Goal: Communication & Community: Answer question/provide support

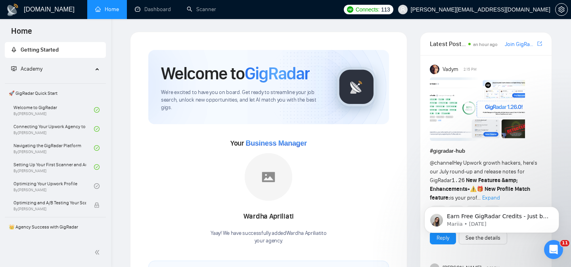
click at [107, 10] on link "Home" at bounding box center [107, 9] width 24 height 7
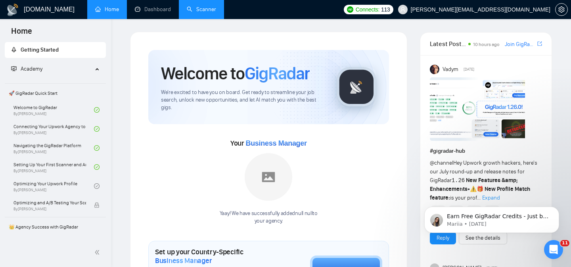
click at [204, 9] on link "Scanner" at bounding box center [201, 9] width 29 height 7
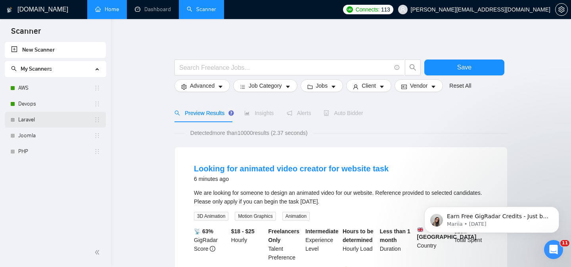
click at [50, 117] on link "Laravel" at bounding box center [56, 120] width 76 height 16
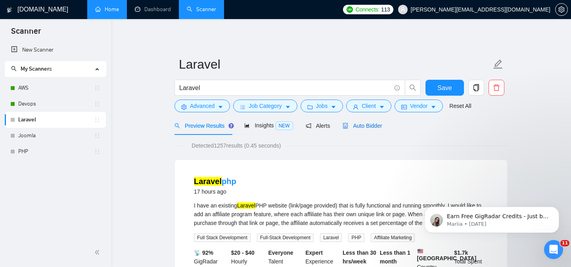
click at [369, 128] on span "Auto Bidder" at bounding box center [361, 125] width 39 height 6
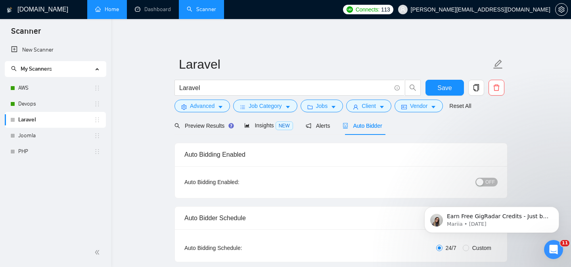
checkbox input "true"
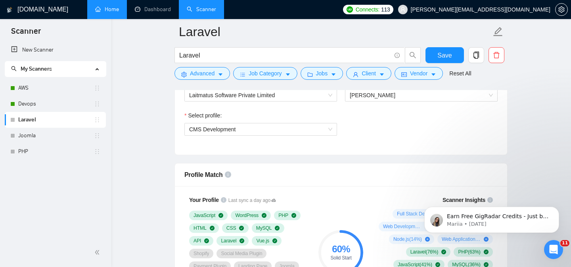
scroll to position [439, 0]
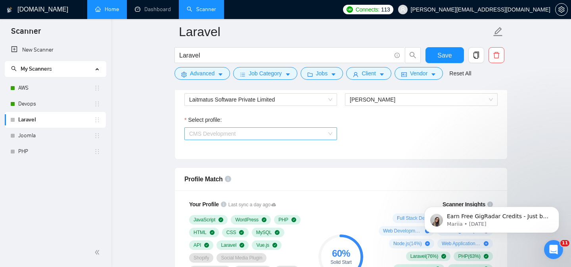
click at [313, 137] on span "CMS Development" at bounding box center [260, 134] width 143 height 12
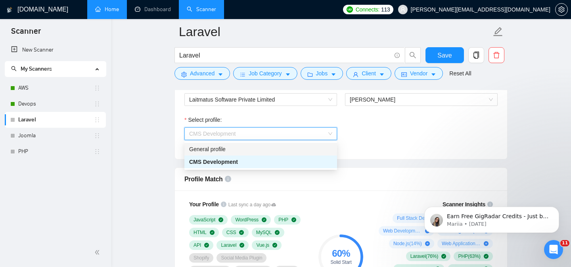
click at [389, 148] on div "Select profile: CMS Development" at bounding box center [340, 132] width 321 height 34
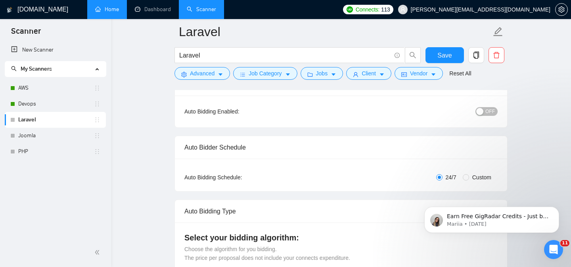
scroll to position [0, 0]
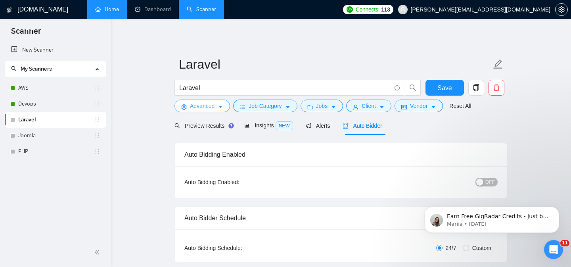
click at [205, 109] on span "Advanced" at bounding box center [202, 105] width 25 height 9
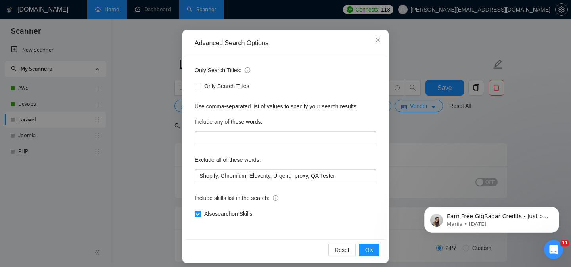
scroll to position [63, 0]
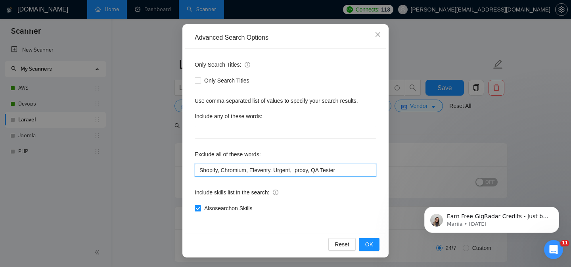
click at [344, 170] on input "Shopify, Chromium, Eleventy, Urgent, proxy, QA Tester" at bounding box center [285, 170] width 181 height 13
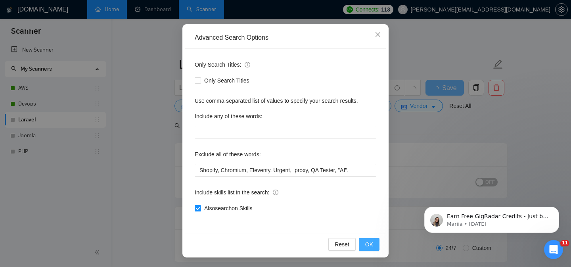
click at [368, 240] on span "OK" at bounding box center [369, 244] width 8 height 9
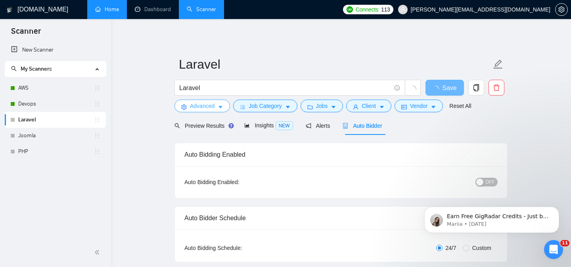
scroll to position [0, 0]
click at [216, 108] on button "Advanced" at bounding box center [201, 105] width 55 height 13
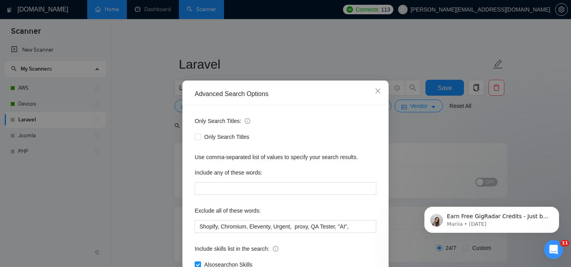
scroll to position [63, 0]
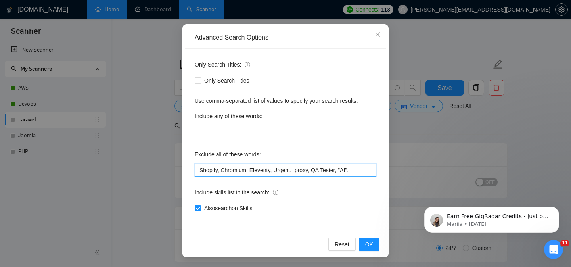
click at [361, 169] on input "Shopify, Chromium, Eleventy, Urgent, proxy, QA Tester, "AI"," at bounding box center [285, 170] width 181 height 13
click at [360, 173] on input "Shopify, Chromium, Eleventy, Urgent, proxy, QA Tester, "AI"," at bounding box center [285, 170] width 181 height 13
paste input ""AI",QA Tester , GCP, Google Clould, Azure, Microsoft, Google Clould Platform, …"
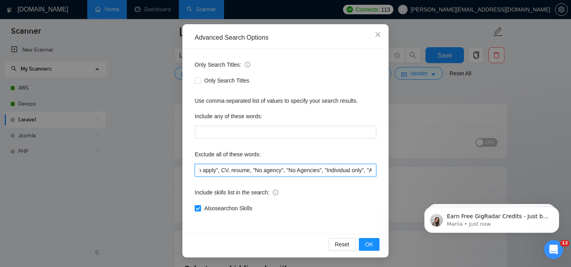
scroll to position [0, 812]
type input "Shopify, Chromium, Eleventy, Urgent, proxy, QA Tester, "AI", "AI",QA Tester , G…"
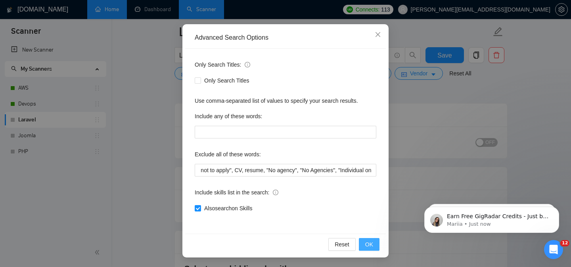
scroll to position [0, 0]
click at [370, 244] on span "OK" at bounding box center [369, 244] width 8 height 9
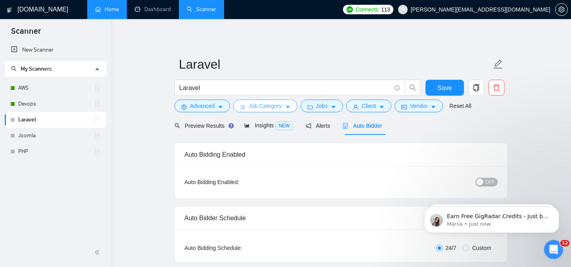
click at [261, 110] on span "Job Category" at bounding box center [264, 105] width 33 height 9
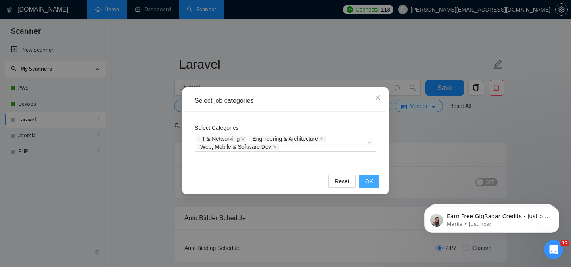
click at [366, 182] on span "OK" at bounding box center [369, 181] width 8 height 9
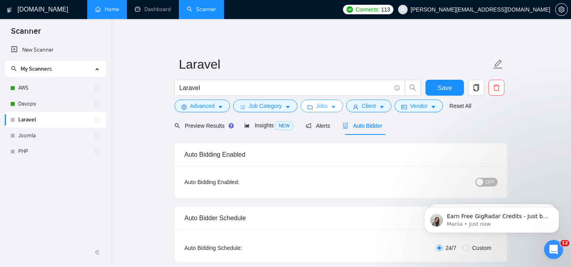
click at [311, 105] on icon "folder" at bounding box center [310, 107] width 6 height 6
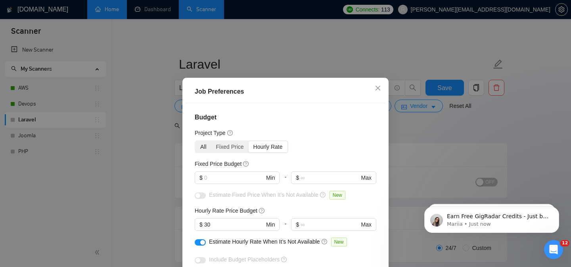
click at [203, 149] on div "All" at bounding box center [203, 146] width 16 height 11
click at [195, 141] on input "All" at bounding box center [195, 141] width 0 height 0
click at [203, 199] on div at bounding box center [200, 196] width 11 height 13
click at [254, 175] on input "text" at bounding box center [234, 177] width 60 height 9
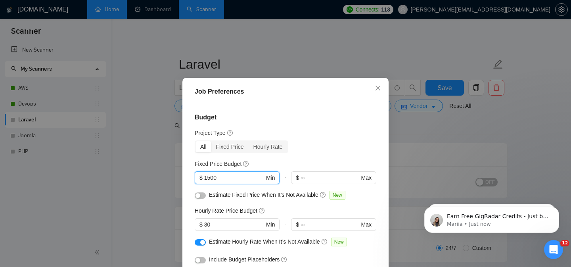
type input "1500"
click at [361, 137] on div "Budget Project Type All Fixed Price Hourly Rate Fixed Price Budget 1500 $ 1500 …" at bounding box center [285, 196] width 200 height 187
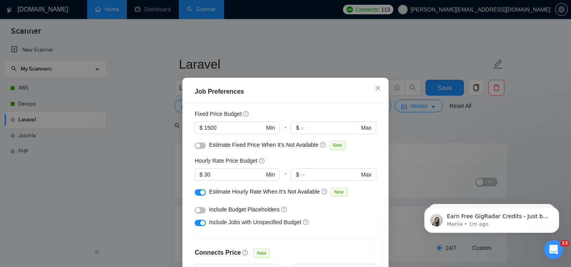
click at [200, 212] on div "button" at bounding box center [197, 210] width 5 height 5
click at [224, 171] on input "30" at bounding box center [234, 174] width 60 height 9
type input "3"
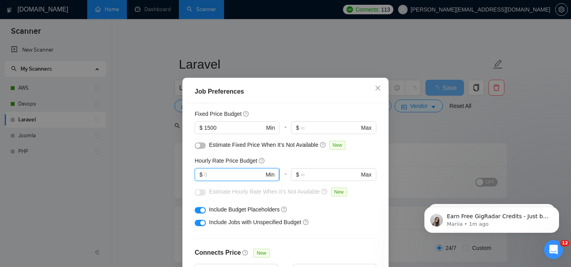
type input "3"
type input "40"
click at [302, 155] on div "Budget Project Type All Fixed Price Hourly Rate Fixed Price Budget $ 1500 Min -…" at bounding box center [285, 196] width 200 height 187
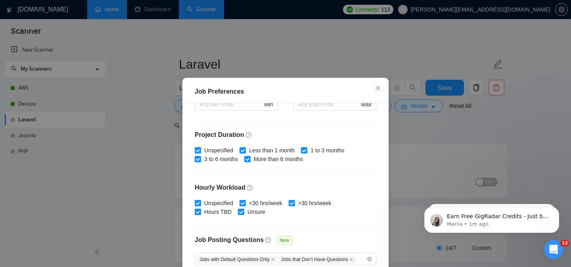
scroll to position [260, 0]
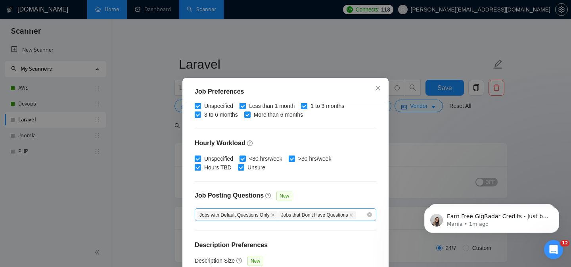
click at [356, 214] on span "Jobs that Don’t Have Questions" at bounding box center [317, 215] width 78 height 8
click at [353, 214] on icon "close" at bounding box center [351, 215] width 4 height 4
click at [275, 214] on icon "close" at bounding box center [273, 215] width 4 height 4
click at [280, 215] on div at bounding box center [282, 215] width 170 height 10
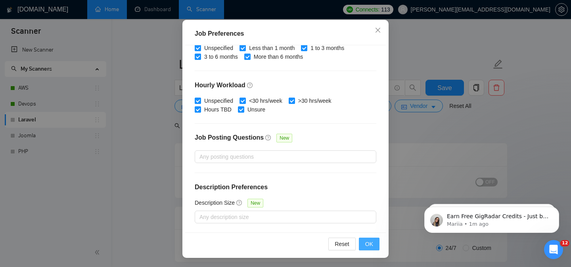
click at [372, 245] on span "OK" at bounding box center [369, 243] width 8 height 9
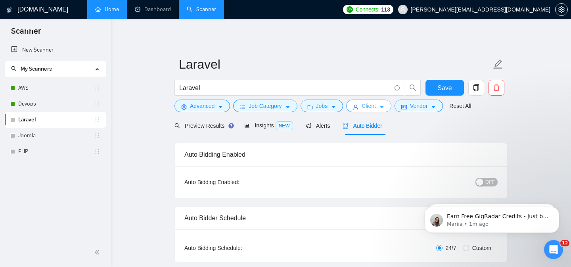
click at [366, 103] on span "Client" at bounding box center [368, 105] width 14 height 9
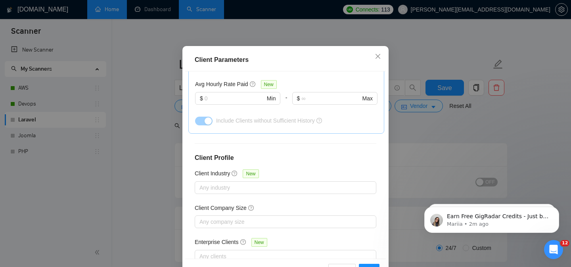
scroll to position [58, 0]
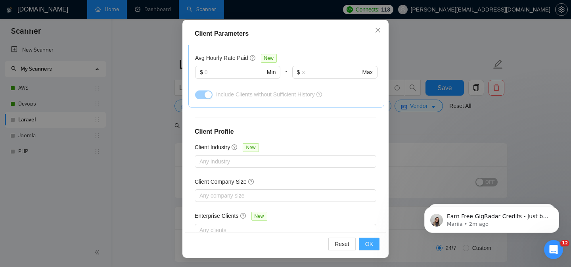
click at [370, 245] on span "OK" at bounding box center [369, 243] width 8 height 9
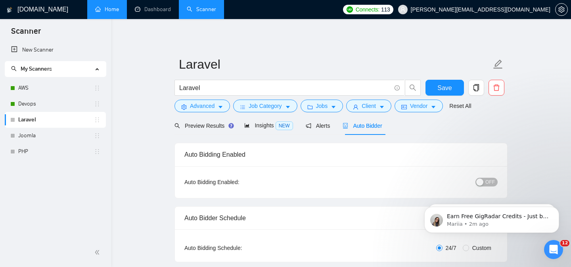
scroll to position [28, 0]
click at [418, 107] on span "Vendor" at bounding box center [418, 105] width 17 height 9
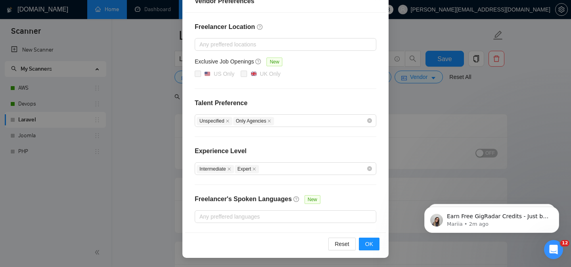
scroll to position [30, 0]
click at [313, 170] on div "Intermediate Expert" at bounding box center [282, 169] width 170 height 10
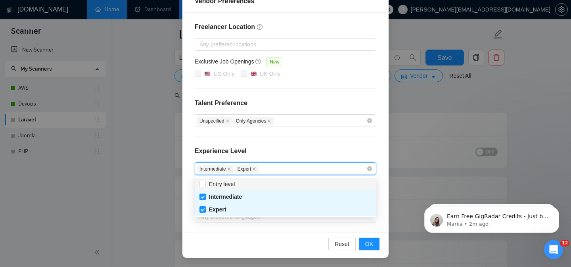
click at [305, 147] on div "Experience Level" at bounding box center [285, 154] width 181 height 16
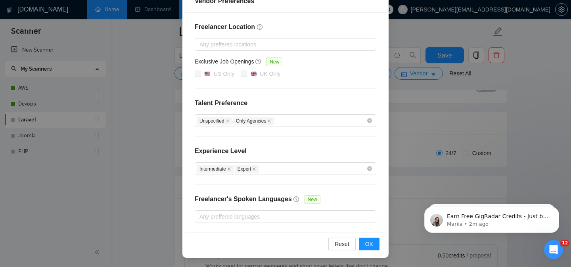
scroll to position [132, 0]
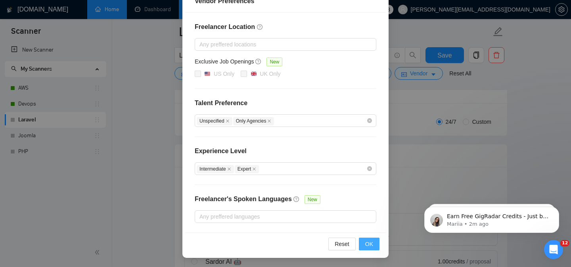
click at [368, 242] on span "OK" at bounding box center [369, 243] width 8 height 9
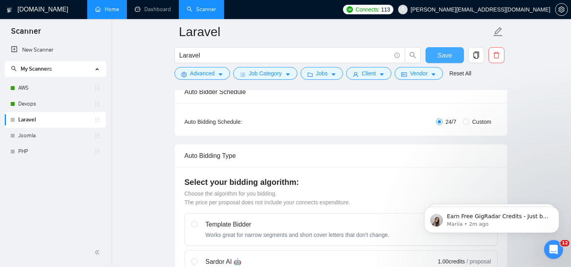
click at [437, 55] on button "Save" at bounding box center [444, 55] width 38 height 16
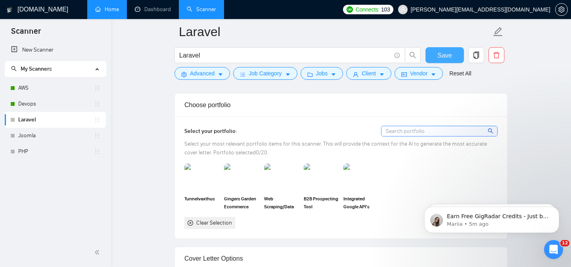
scroll to position [680, 0]
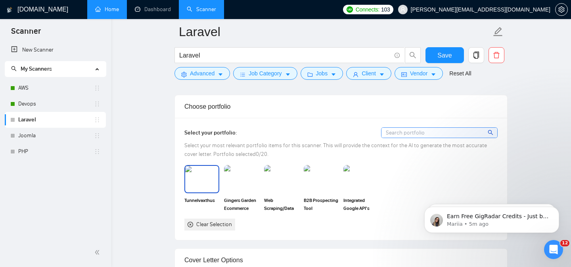
click at [201, 178] on img at bounding box center [201, 179] width 33 height 26
click at [201, 178] on rect at bounding box center [201, 178] width 13 height 13
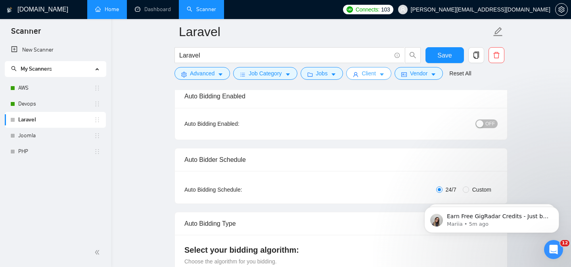
scroll to position [12, 0]
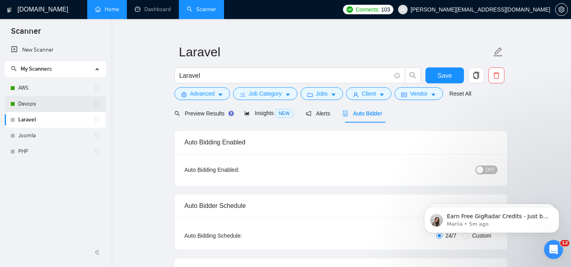
click at [56, 105] on link "Devops" at bounding box center [56, 104] width 76 height 16
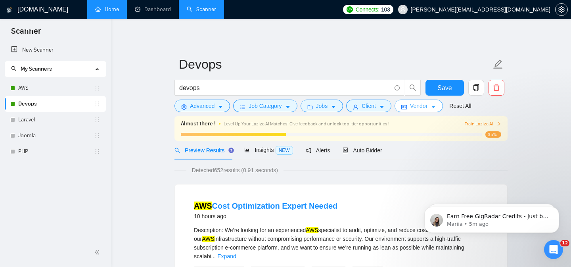
click at [423, 104] on span "Vendor" at bounding box center [418, 105] width 17 height 9
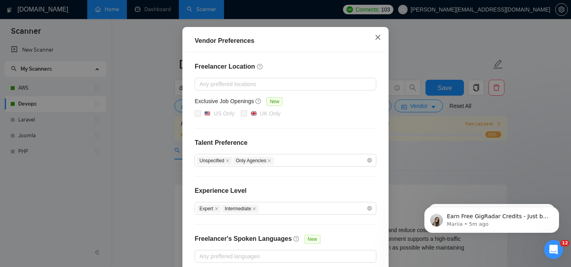
click at [378, 40] on icon "close" at bounding box center [377, 37] width 6 height 6
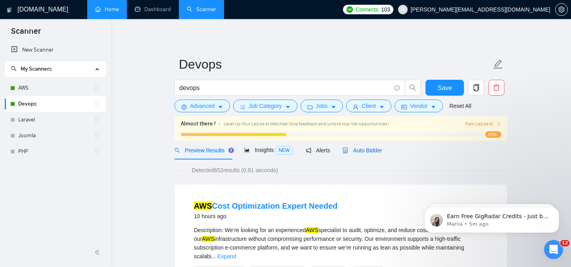
click at [364, 153] on span "Auto Bidder" at bounding box center [361, 150] width 39 height 6
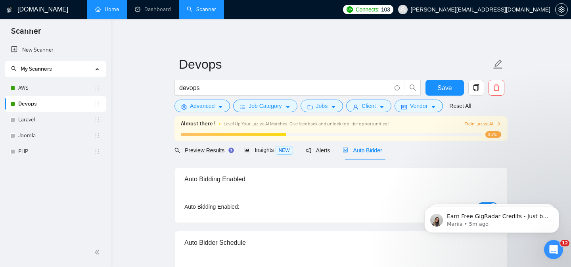
checkbox input "true"
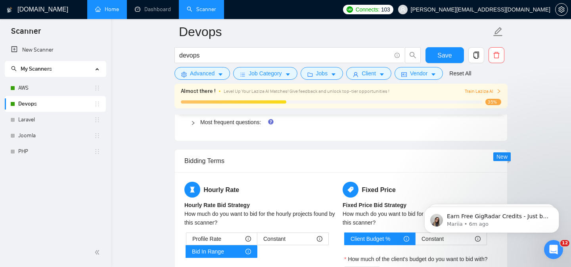
scroll to position [1178, 0]
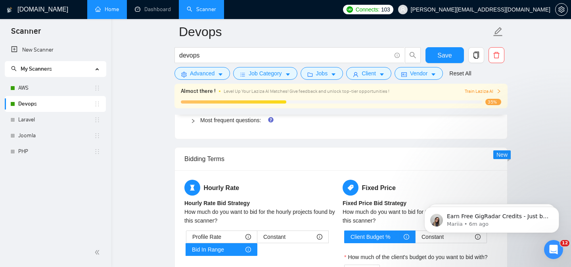
click at [371, 192] on h5 "Fixed Price" at bounding box center [419, 187] width 155 height 16
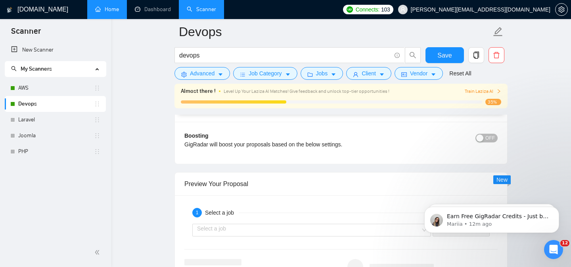
scroll to position [1434, 0]
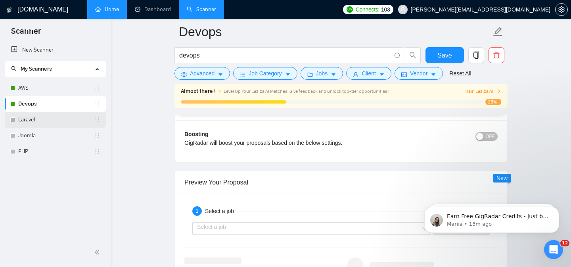
click at [38, 125] on link "Laravel" at bounding box center [56, 120] width 76 height 16
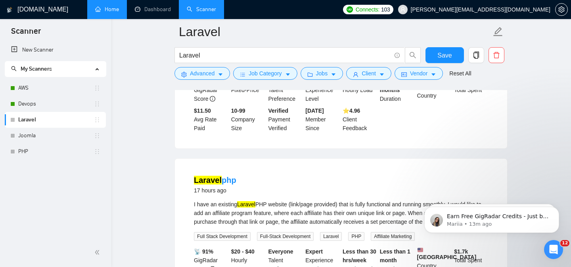
scroll to position [39, 0]
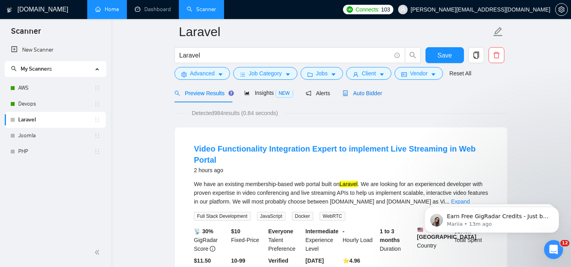
click at [373, 93] on span "Auto Bidder" at bounding box center [361, 93] width 39 height 6
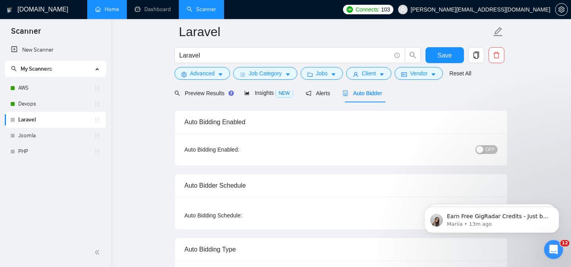
checkbox input "true"
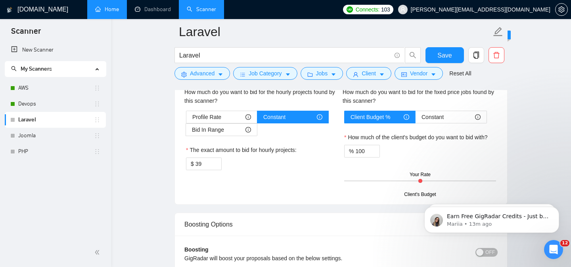
scroll to position [1259, 0]
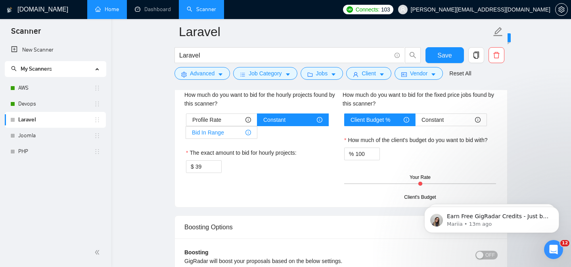
click at [223, 131] on span "Bid In Range" at bounding box center [208, 132] width 32 height 12
click at [186, 134] on input "Bid In Range" at bounding box center [186, 134] width 0 height 0
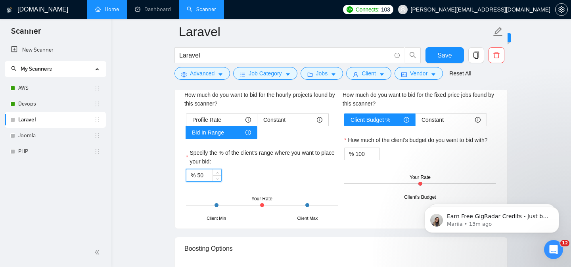
drag, startPoint x: 208, startPoint y: 173, endPoint x: 198, endPoint y: 173, distance: 9.9
click at [198, 173] on input "50" at bounding box center [209, 175] width 24 height 12
type input "7"
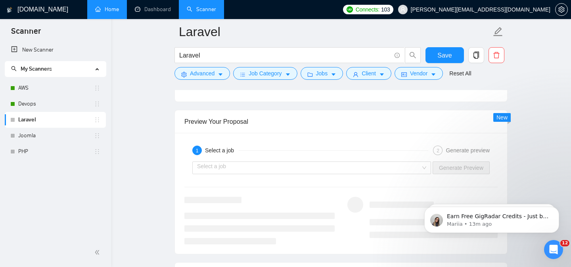
scroll to position [1464, 0]
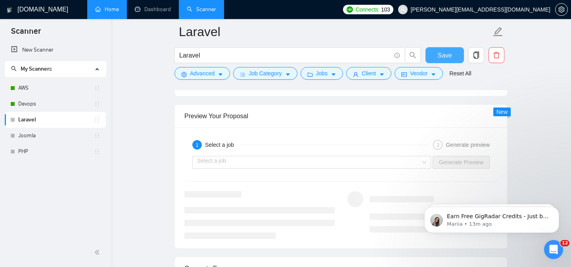
type input "80"
click at [441, 55] on span "Save" at bounding box center [444, 55] width 14 height 10
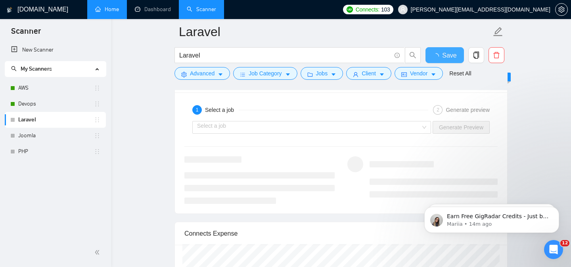
checkbox input "true"
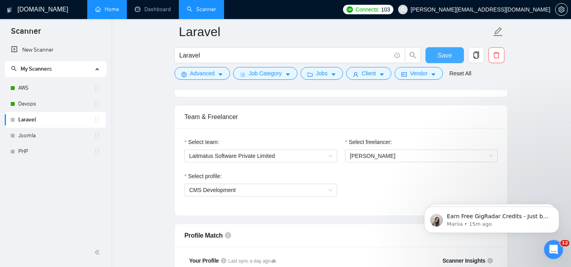
scroll to position [387, 0]
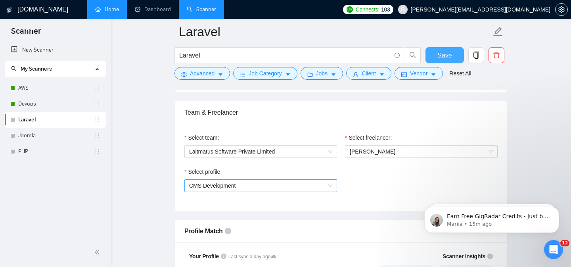
click at [315, 184] on span "CMS Development" at bounding box center [260, 185] width 143 height 12
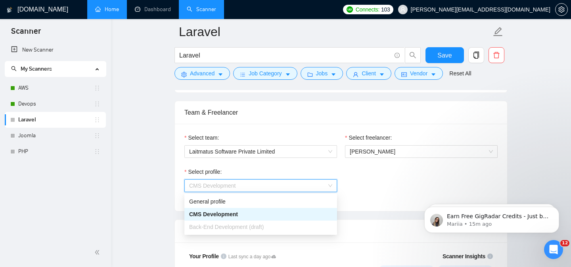
click at [300, 223] on div "Back-End Development (draft)" at bounding box center [260, 226] width 143 height 9
click at [373, 195] on div "Select profile: CMS Development" at bounding box center [340, 184] width 321 height 34
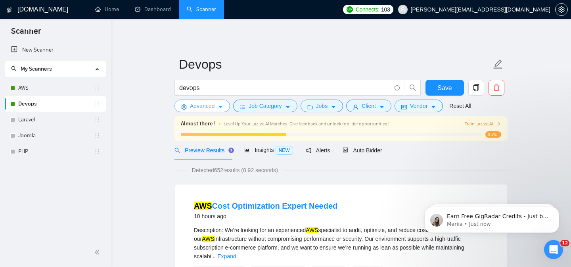
click at [206, 108] on span "Advanced" at bounding box center [202, 105] width 25 height 9
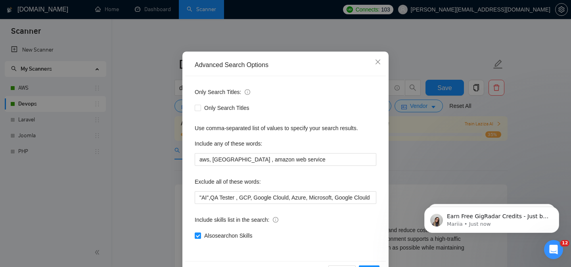
scroll to position [48, 0]
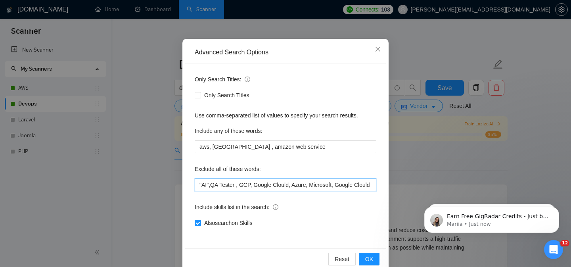
click at [231, 185] on input ""AI",QA Tester , GCP, Google Clould, Azure, Microsoft, Google Clould Platform, …" at bounding box center [285, 184] width 181 height 13
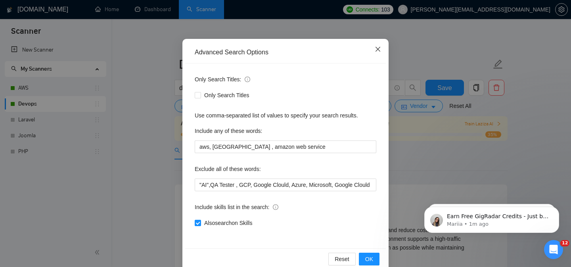
click at [376, 50] on icon "close" at bounding box center [377, 49] width 6 height 6
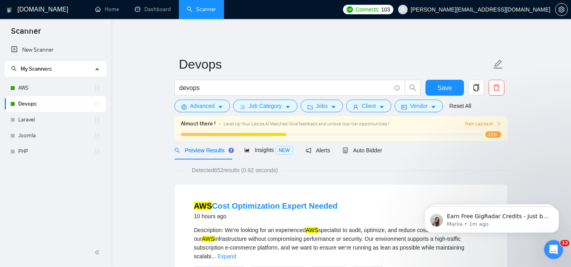
scroll to position [23, 0]
click at [277, 103] on span "Job Category" at bounding box center [264, 105] width 33 height 9
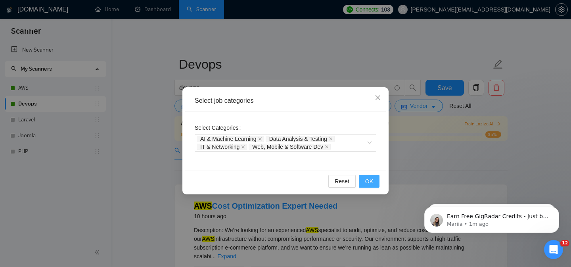
click at [366, 179] on span "OK" at bounding box center [369, 181] width 8 height 9
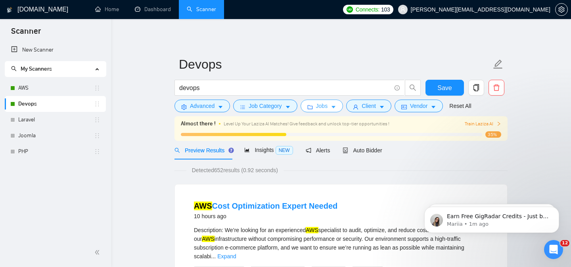
click at [328, 107] on span "Jobs" at bounding box center [322, 105] width 12 height 9
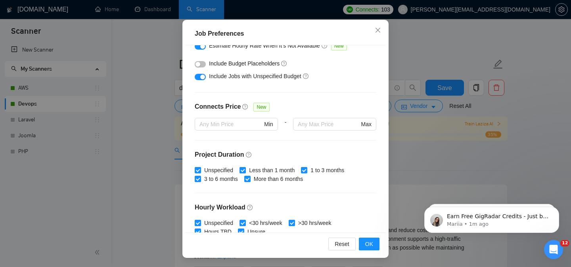
scroll to position [130, 0]
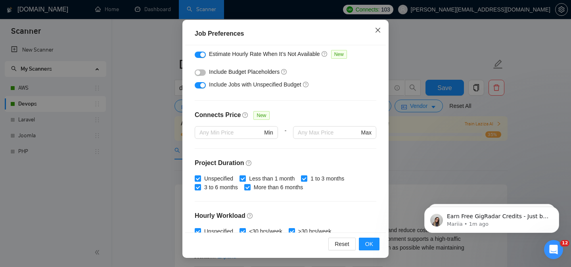
click at [375, 27] on icon "close" at bounding box center [377, 30] width 6 height 6
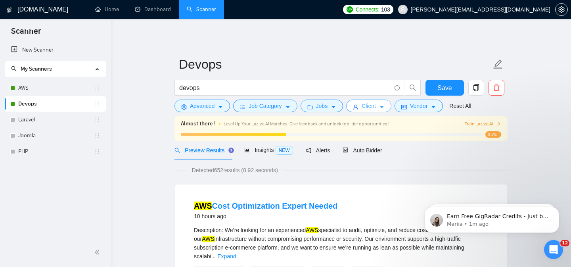
click at [358, 105] on icon "user" at bounding box center [356, 107] width 6 height 6
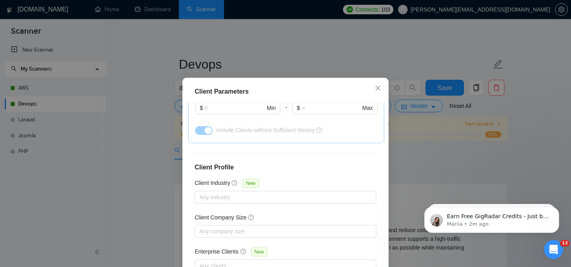
scroll to position [58, 0]
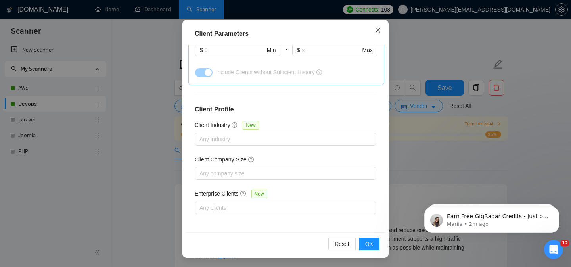
click at [378, 26] on span "Close" at bounding box center [377, 30] width 21 height 21
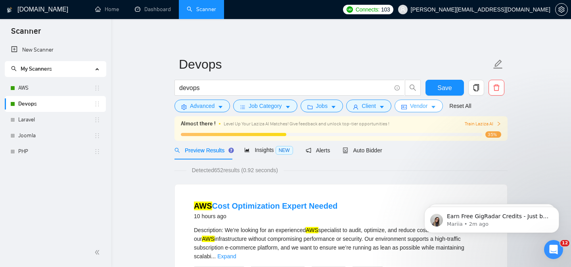
click at [426, 109] on span "Vendor" at bounding box center [418, 105] width 17 height 9
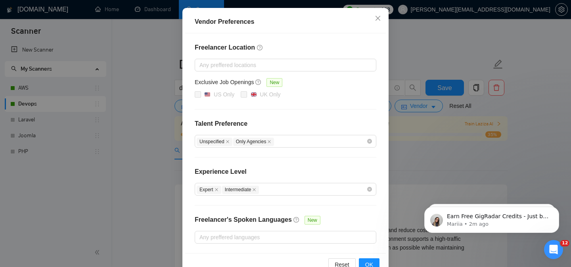
scroll to position [100, 0]
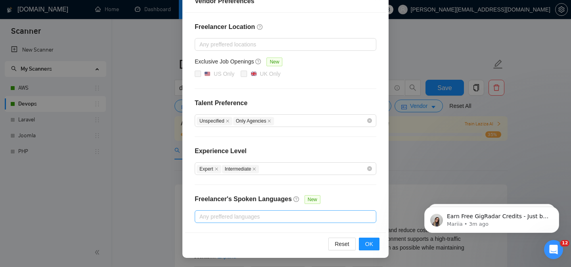
click at [296, 214] on div at bounding box center [282, 217] width 170 height 10
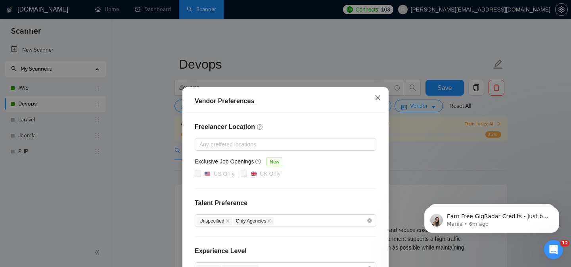
click at [378, 97] on icon "close" at bounding box center [377, 97] width 5 height 5
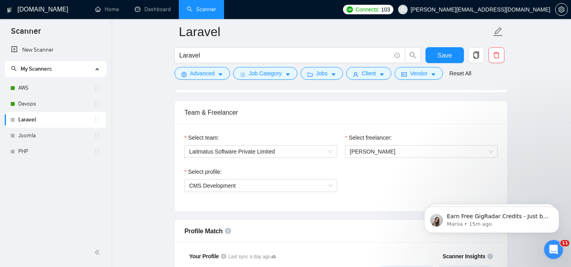
click at [549, 247] on icon "Open Intercom Messenger" at bounding box center [553, 249] width 13 height 13
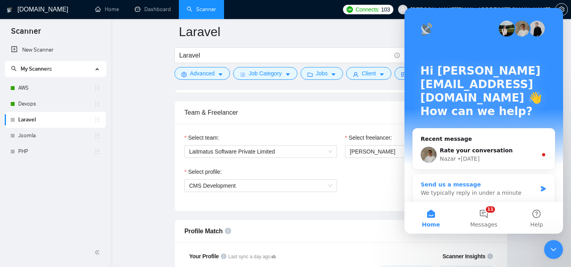
click at [503, 189] on div "We typically reply in under a minute" at bounding box center [478, 193] width 116 height 8
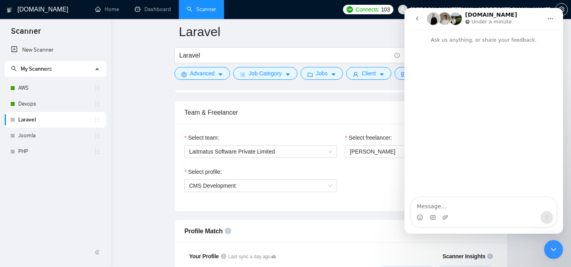
click at [441, 203] on textarea "Message…" at bounding box center [483, 203] width 145 height 13
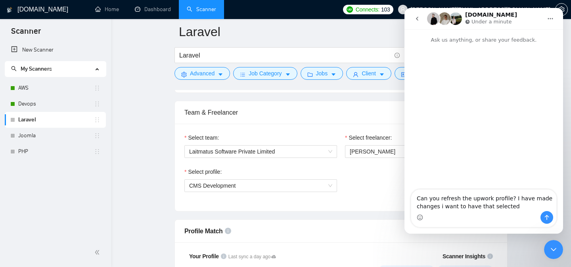
type textarea "Can you refresh the upwork profile? I have made changes i want to have that sel…"
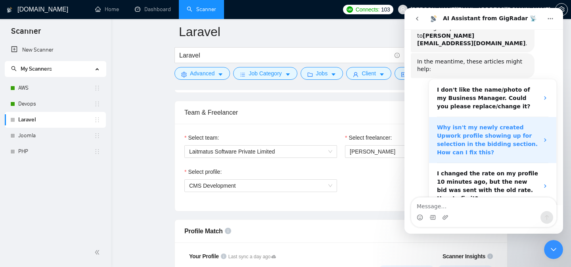
scroll to position [119, 0]
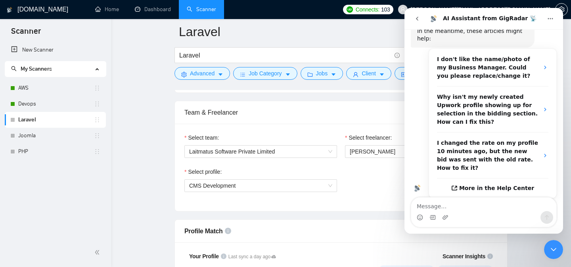
click at [439, 207] on textarea "Message…" at bounding box center [483, 203] width 145 height 13
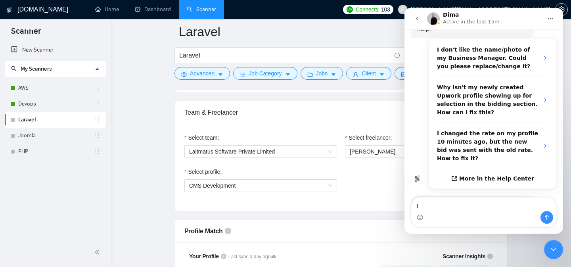
scroll to position [136, 0]
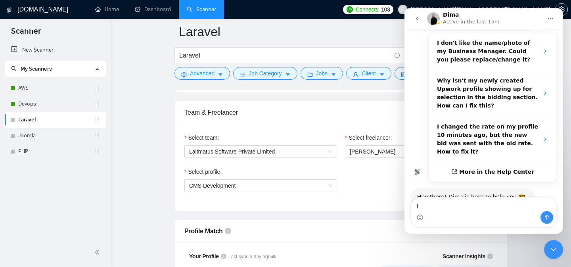
type textarea "I"
type textarea "Hi"
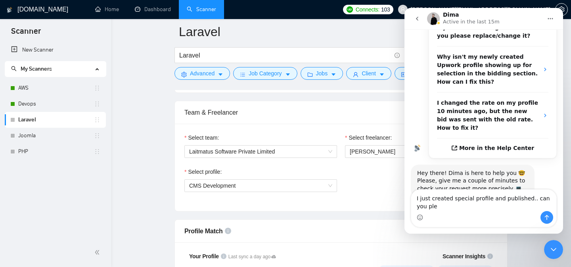
scroll to position [167, 0]
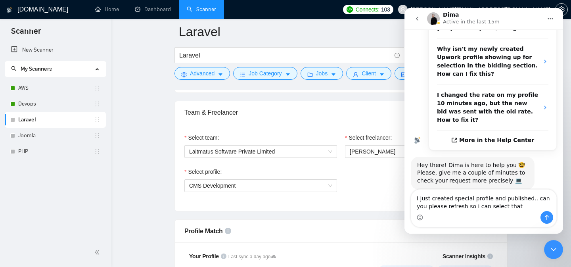
type textarea "I just created special profile and published.. can you please refresh so i can …"
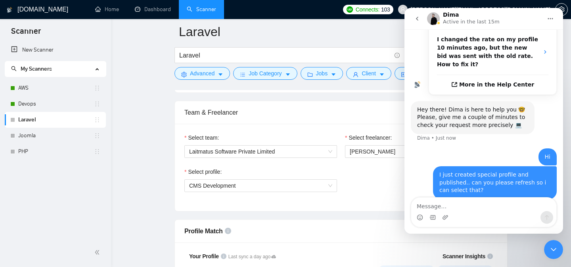
scroll to position [223, 0]
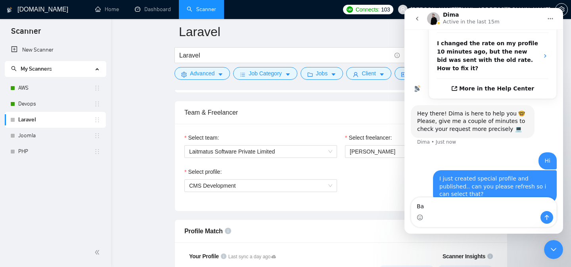
type textarea "B"
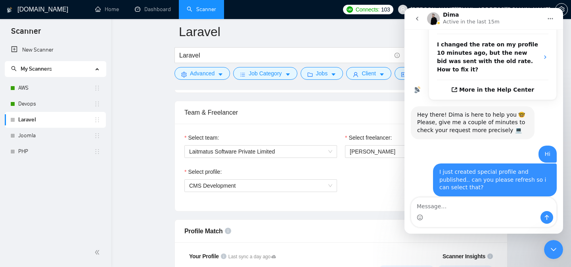
scroll to position [216, 0]
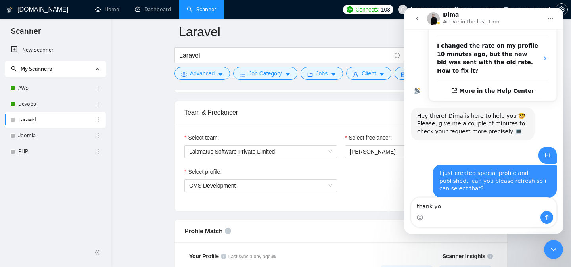
type textarea "thank you"
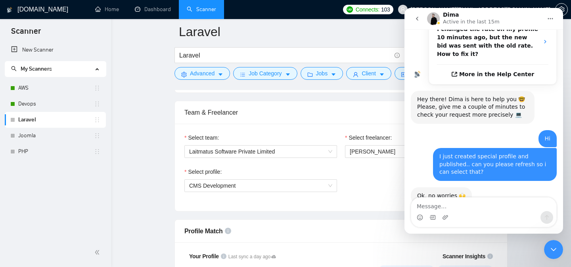
scroll to position [240, 0]
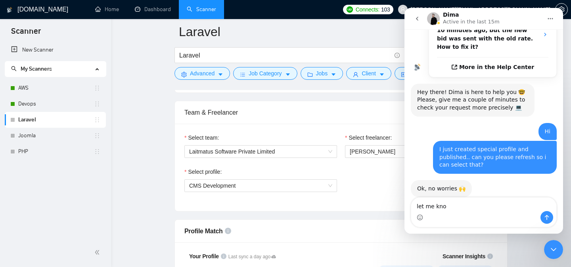
type textarea "let me know"
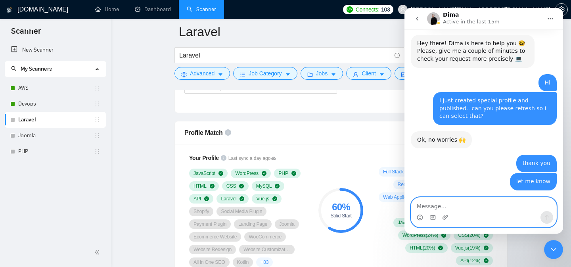
scroll to position [290, 0]
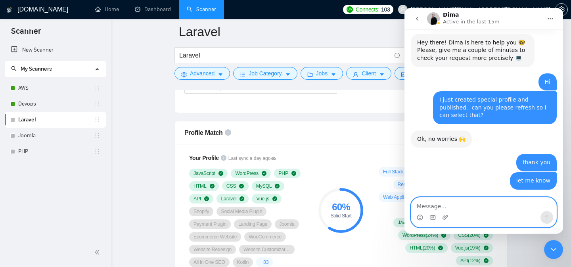
click at [444, 204] on textarea "Message…" at bounding box center [483, 203] width 145 height 13
type textarea "[PERSON_NAME]"
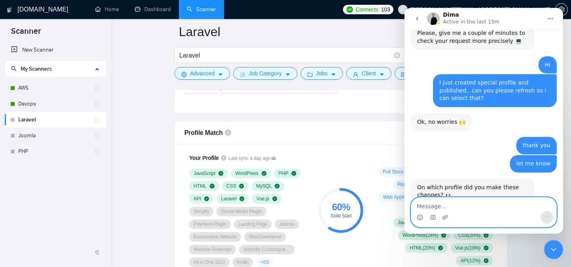
scroll to position [313, 0]
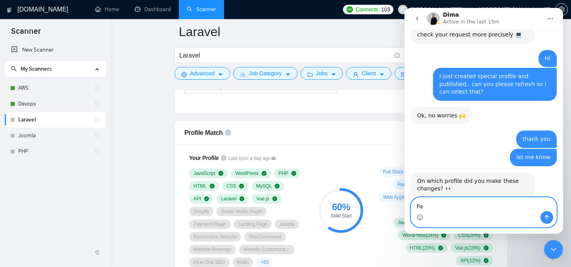
type textarea "F"
type textarea "back-end developer"
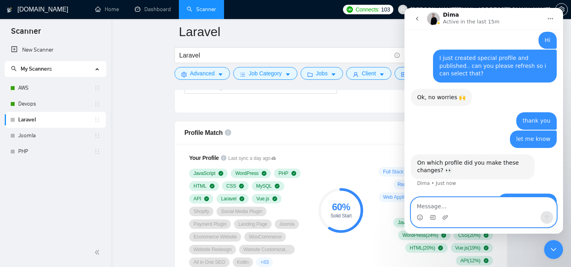
paste textarea "[URL][DOMAIN_NAME]"
type textarea "[URL][DOMAIN_NAME]"
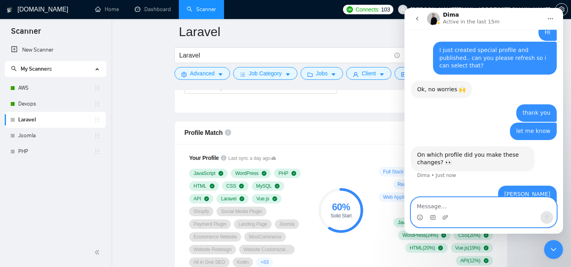
scroll to position [365, 0]
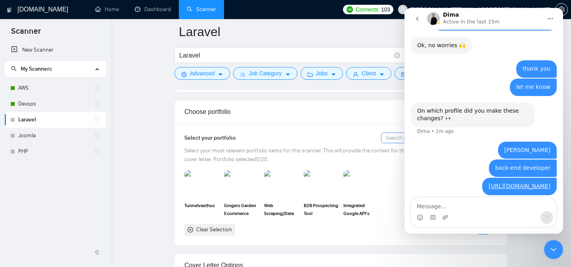
scroll to position [395, 0]
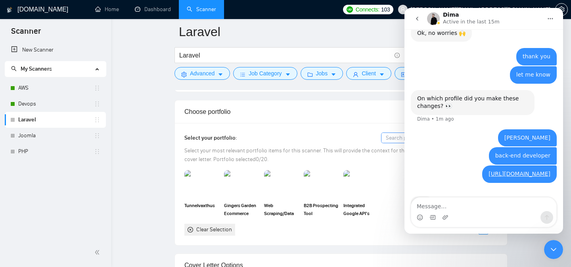
click at [426, 203] on textarea "Message…" at bounding box center [483, 203] width 145 height 13
type textarea "I have also added portfolio.. which i want to select"
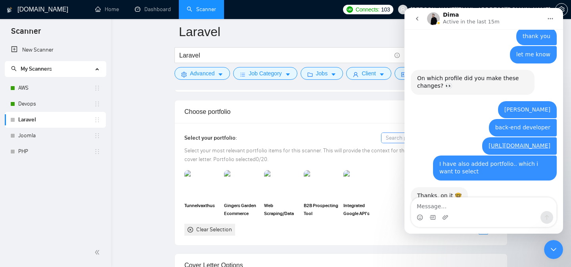
scroll to position [414, 0]
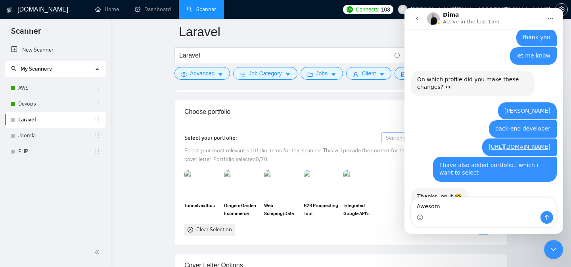
type textarea "Awesome"
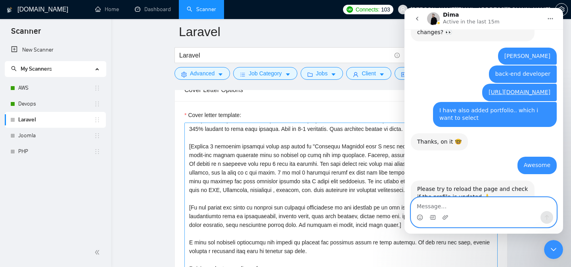
scroll to position [469, 0]
click at [448, 206] on textarea "Message…" at bounding box center [483, 203] width 145 height 13
type textarea "sure"
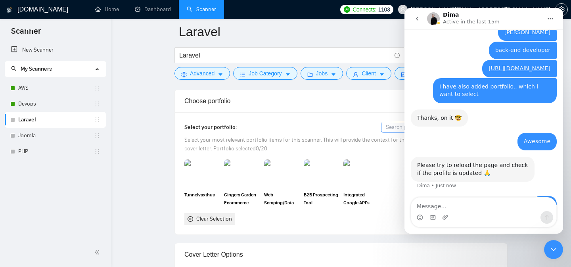
scroll to position [670, 0]
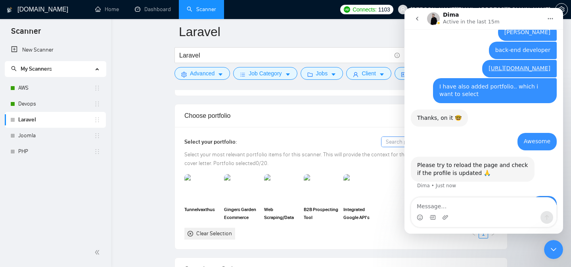
click at [418, 20] on icon "go back" at bounding box center [417, 18] width 6 height 6
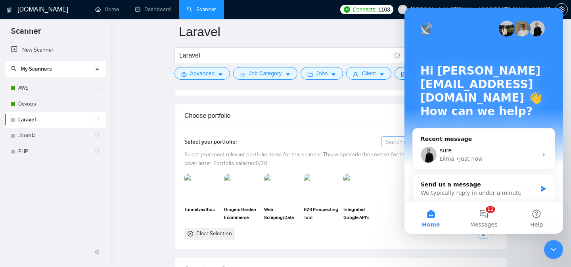
scroll to position [0, 0]
click at [496, 211] on button "11 Messages" at bounding box center [483, 218] width 53 height 32
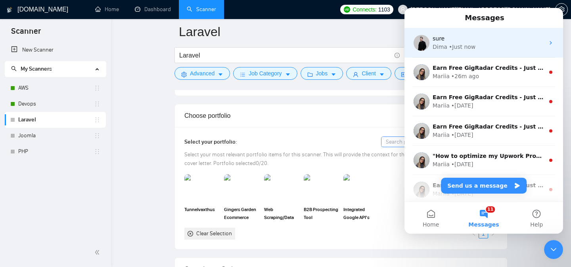
click at [452, 44] on div "• Just now" at bounding box center [462, 47] width 27 height 8
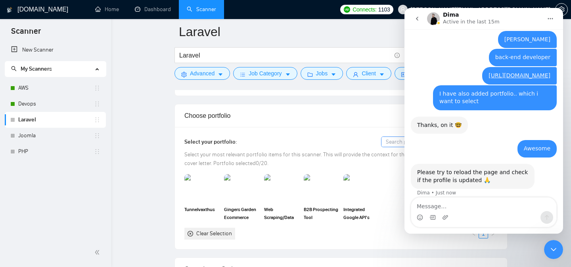
click at [336, 130] on div "Select your portfolio: Select your most relevant portfolio items for this scann…" at bounding box center [341, 188] width 332 height 122
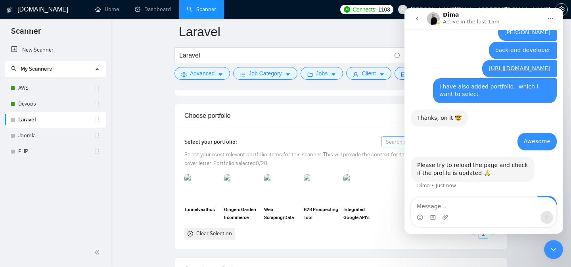
click at [508, 17] on div "Dima Active in the last 15m" at bounding box center [484, 19] width 115 height 14
click at [554, 250] on icon "Close Intercom Messenger" at bounding box center [553, 249] width 6 height 3
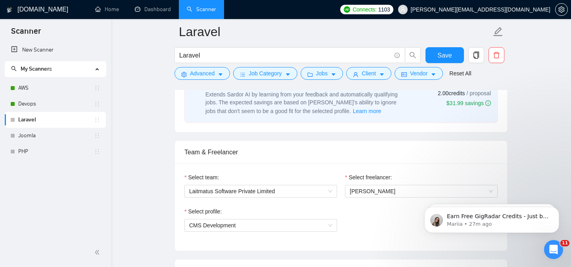
scroll to position [344, 0]
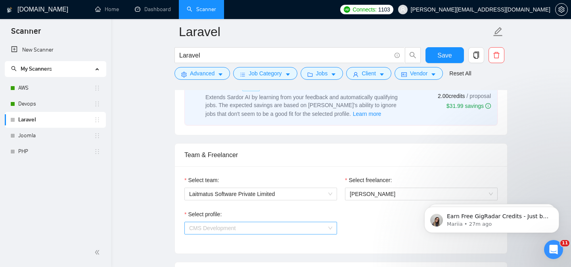
click at [261, 231] on span "CMS Development" at bounding box center [260, 228] width 143 height 12
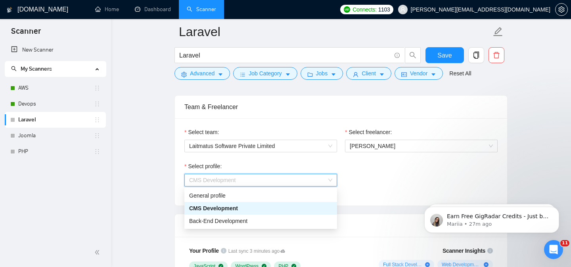
scroll to position [393, 0]
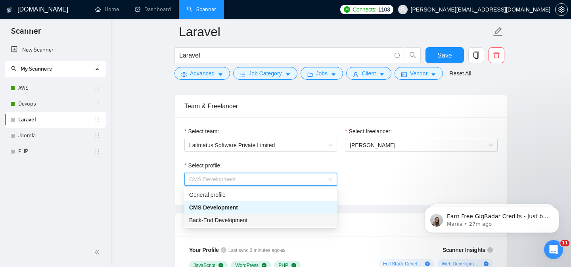
click at [241, 221] on span "Back-End Development" at bounding box center [218, 220] width 58 height 6
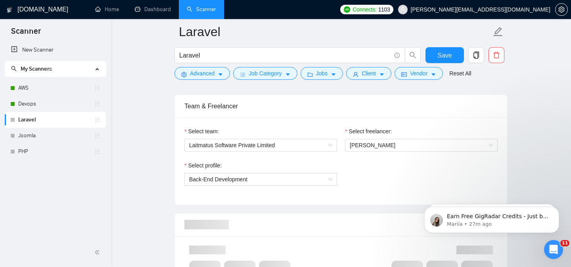
click at [388, 174] on div "Select profile: Back-End Development" at bounding box center [340, 178] width 321 height 34
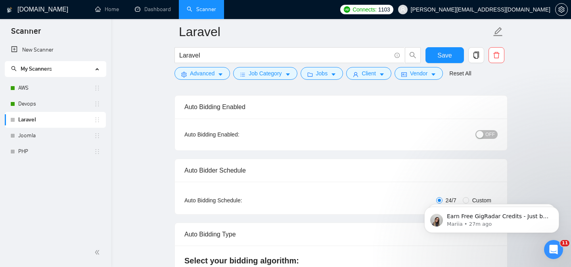
scroll to position [0, 0]
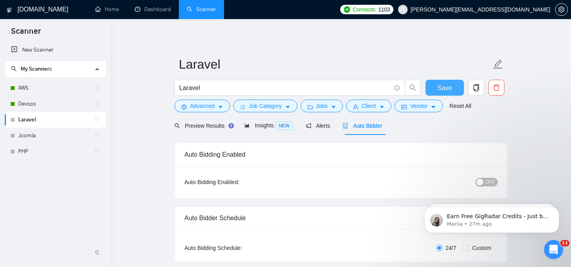
click at [444, 84] on span "Save" at bounding box center [444, 88] width 14 height 10
checkbox input "true"
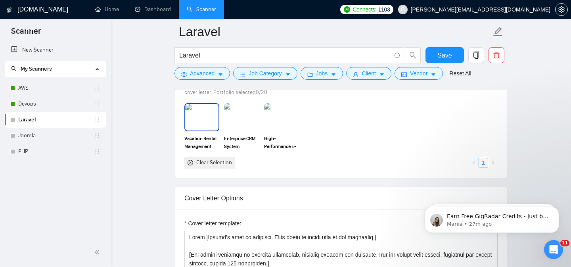
click at [198, 130] on img at bounding box center [201, 117] width 33 height 26
click at [246, 130] on img at bounding box center [241, 117] width 33 height 26
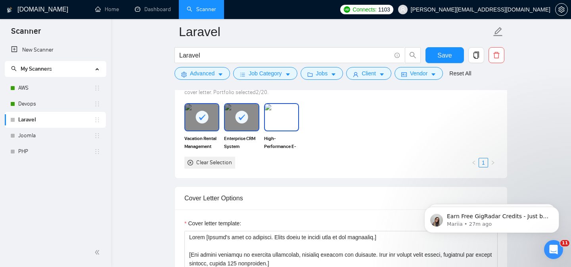
click at [286, 130] on img at bounding box center [281, 117] width 33 height 26
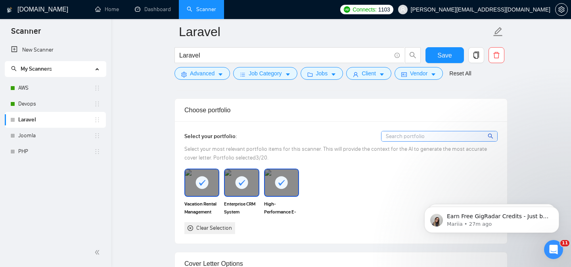
scroll to position [660, 0]
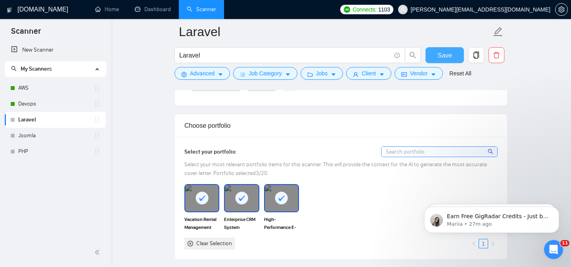
click at [443, 55] on span "Save" at bounding box center [444, 55] width 14 height 10
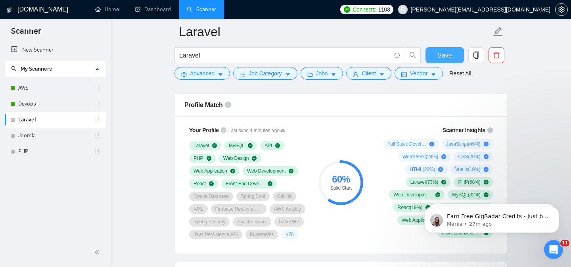
scroll to position [511, 0]
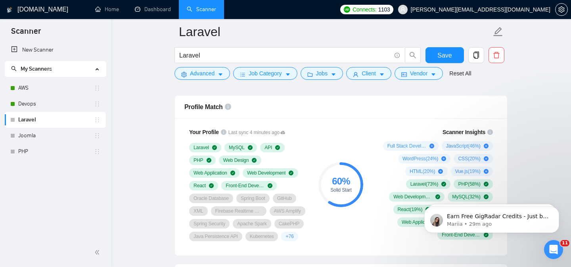
click at [551, 246] on icon "Open Intercom Messenger" at bounding box center [553, 249] width 13 height 13
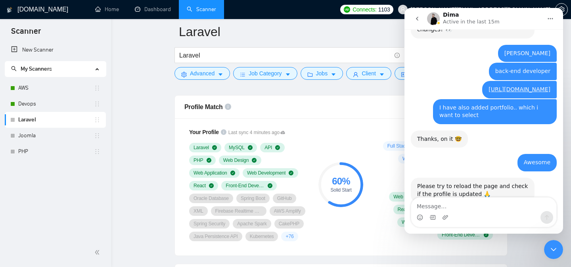
scroll to position [493, 0]
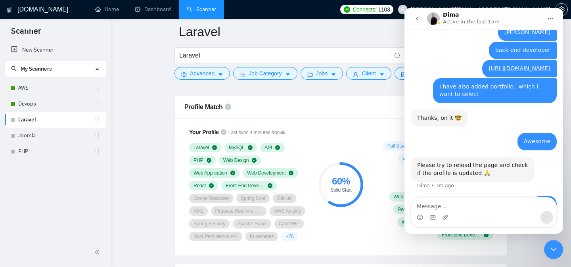
click at [450, 208] on textarea "Message…" at bounding box center [483, 203] width 145 height 13
type textarea "I can see it now"
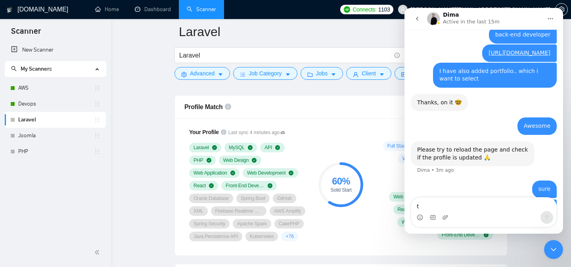
scroll to position [511, 0]
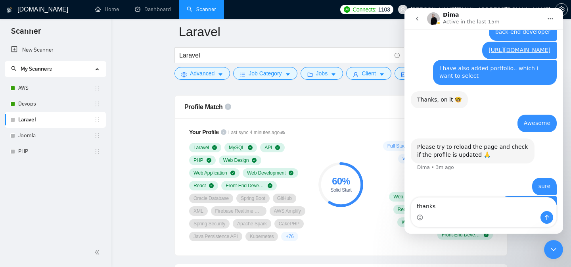
type textarea "thanks."
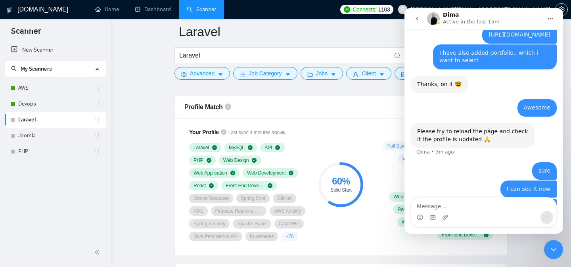
scroll to position [529, 0]
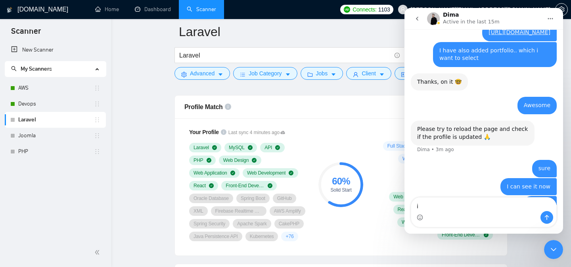
type textarea "i"
type textarea "how much time it takes to update again?"
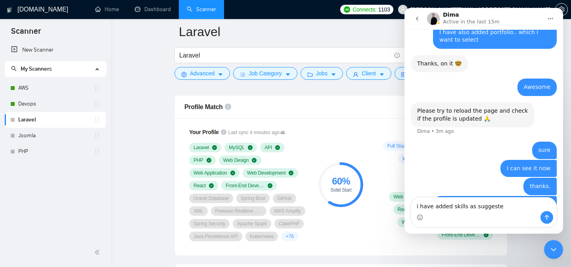
type textarea "i have added skills as suggested"
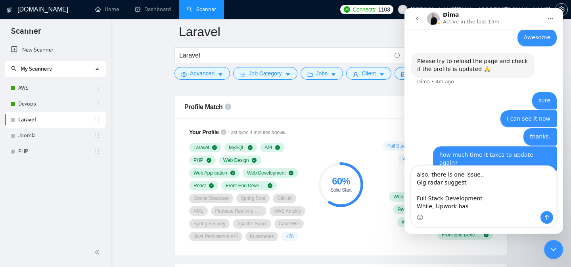
scroll to position [605, 0]
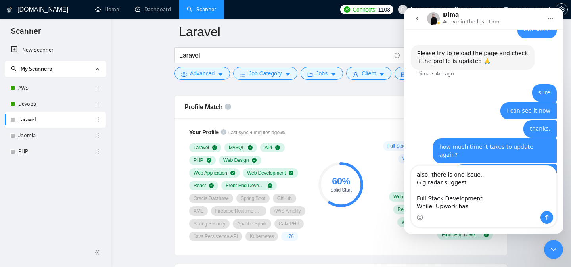
drag, startPoint x: 479, startPoint y: 189, endPoint x: 414, endPoint y: 191, distance: 65.0
click at [414, 191] on textarea "also, there is one issue.. Gig radar suggest Full Stack Development While, Upwo…" at bounding box center [483, 188] width 145 height 45
click at [420, 207] on textarea "also, there is one issue.. Gig radar suggest Full Stack Development While, Upwo…" at bounding box center [483, 188] width 145 height 45
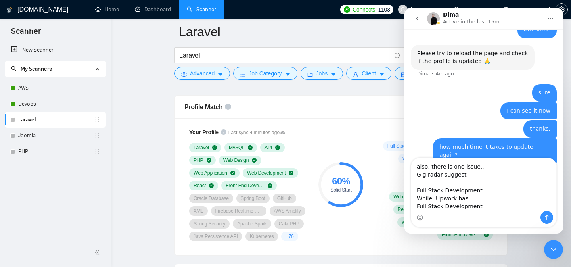
click at [427, 206] on textarea "also, there is one issue.. Gig radar suggest Full Stack Development While, Upwo…" at bounding box center [483, 184] width 145 height 53
click at [485, 206] on textarea "also, there is one issue.. Gig radar suggest Full Stack Development While, Upwo…" at bounding box center [483, 184] width 145 height 53
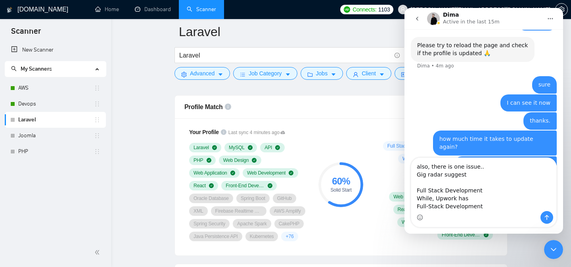
scroll to position [614, 0]
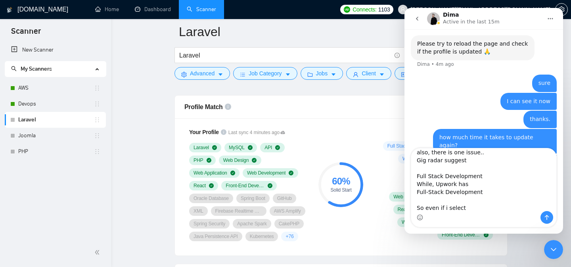
drag, startPoint x: 479, startPoint y: 191, endPoint x: 416, endPoint y: 191, distance: 63.8
click at [416, 191] on textarea "also, there is one issue.. Gig radar suggest Full Stack Development While, Upwo…" at bounding box center [483, 179] width 145 height 63
click at [475, 208] on textarea "also, there is one issue.. Gig radar suggest Full Stack Development While, Upwo…" at bounding box center [483, 179] width 145 height 63
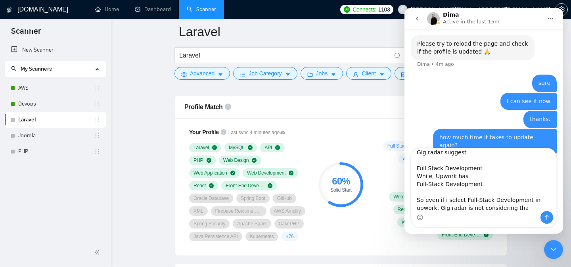
type textarea "also, there is one issue.. Gig radar suggest Full Stack Development While, Upwo…"
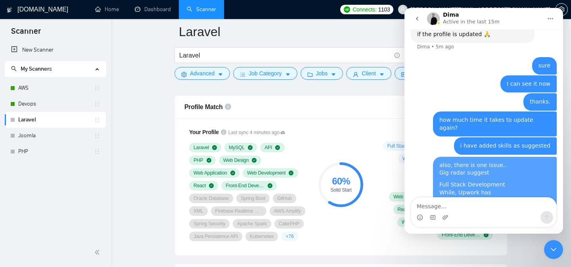
scroll to position [638, 0]
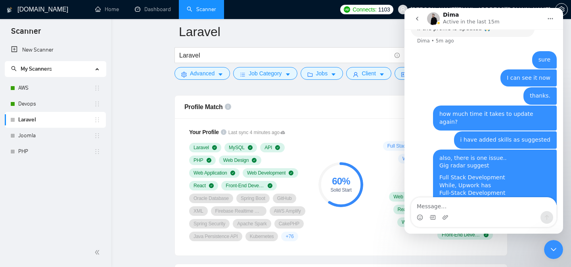
click at [557, 250] on icon "Close Intercom Messenger" at bounding box center [553, 249] width 10 height 10
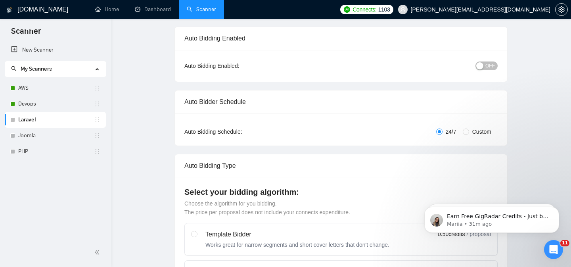
scroll to position [0, 0]
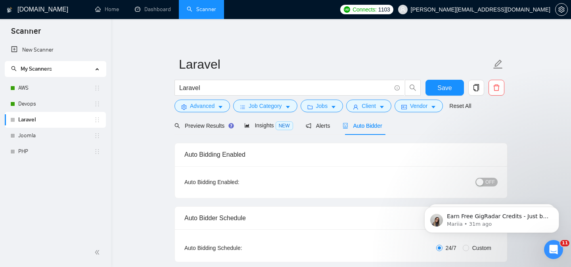
click at [488, 181] on span "OFF" at bounding box center [490, 182] width 10 height 9
click at [448, 88] on span "Save" at bounding box center [444, 88] width 14 height 10
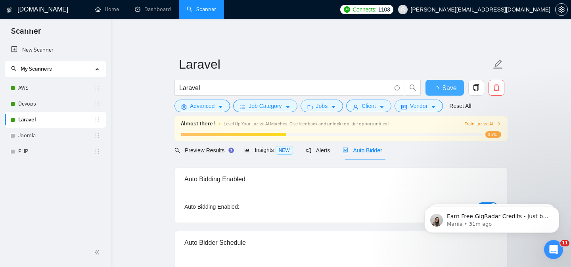
checkbox input "true"
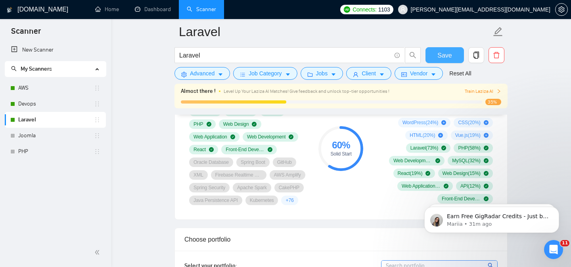
scroll to position [479, 0]
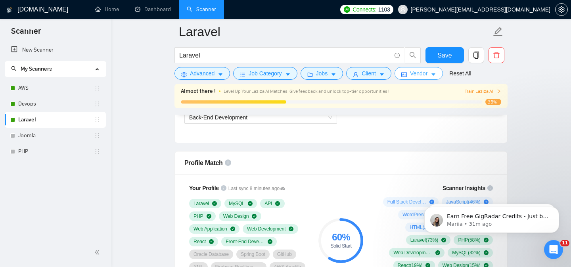
click at [421, 75] on span "Vendor" at bounding box center [418, 73] width 17 height 9
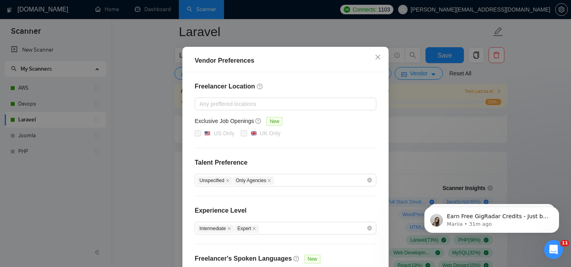
scroll to position [0, 0]
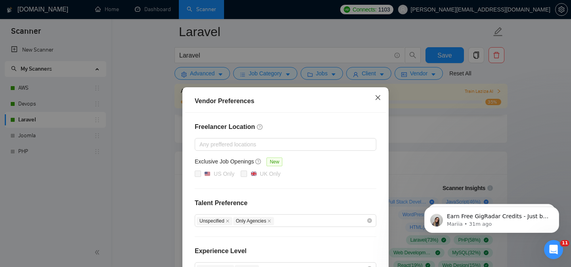
click at [379, 93] on span "Close" at bounding box center [377, 97] width 21 height 21
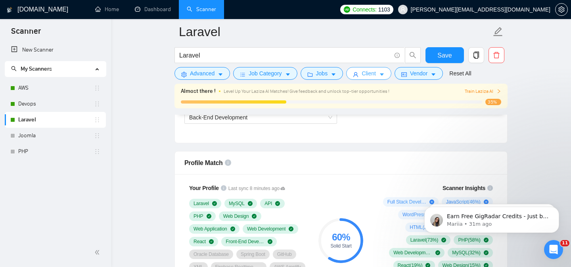
click at [374, 70] on span "Client" at bounding box center [368, 73] width 14 height 9
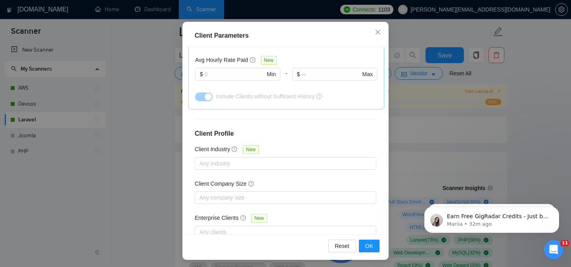
scroll to position [58, 0]
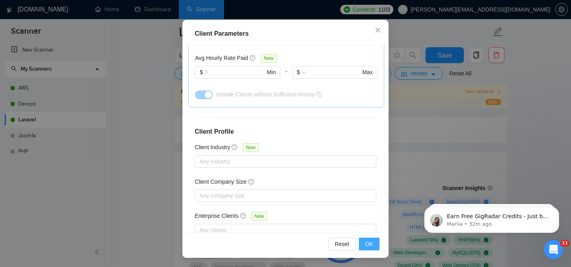
click at [373, 245] on button "OK" at bounding box center [369, 243] width 21 height 13
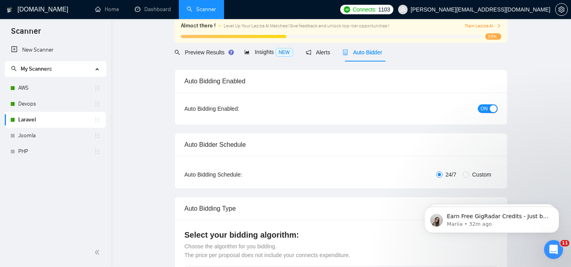
scroll to position [0, 0]
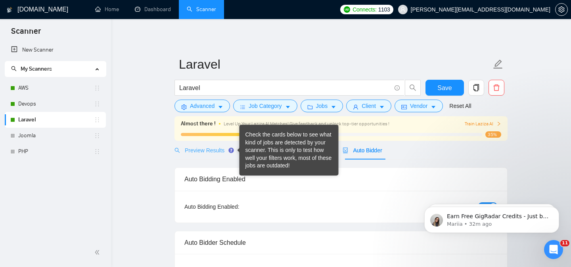
click at [273, 154] on div "Check the cards below to see what kind of jobs are detected by your scanner. Th…" at bounding box center [288, 150] width 87 height 39
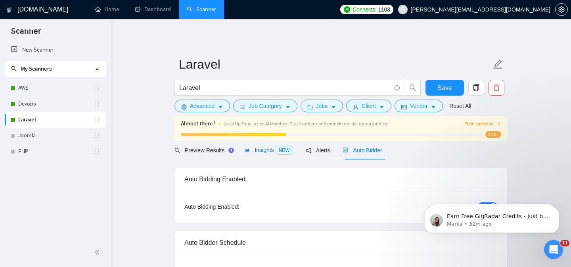
click at [276, 149] on span "Insights NEW" at bounding box center [268, 150] width 48 height 6
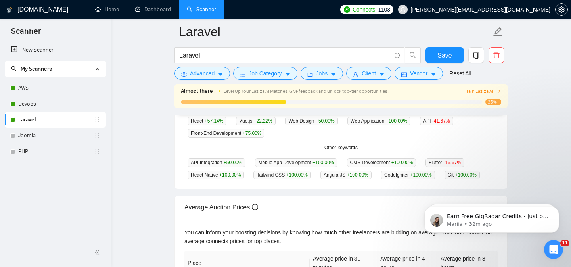
scroll to position [250, 0]
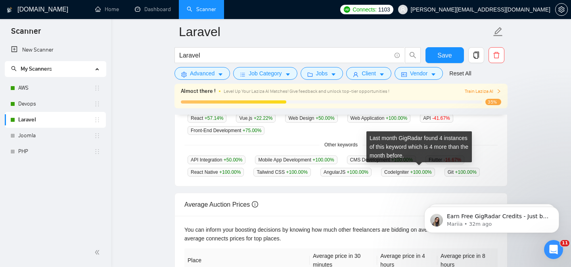
click at [401, 170] on span "CodeIgniter +100.00 %" at bounding box center [408, 172] width 54 height 9
copy span "CodeIgniter"
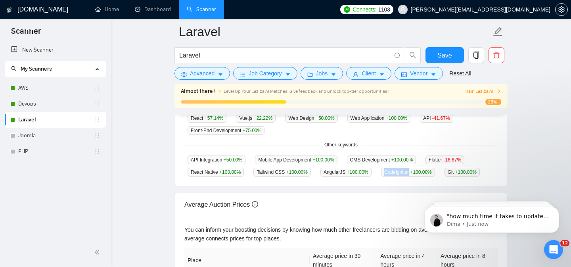
scroll to position [866, 0]
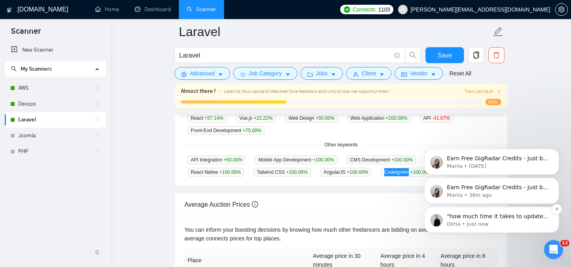
click at [501, 223] on p "Dima • Just now" at bounding box center [498, 223] width 102 height 7
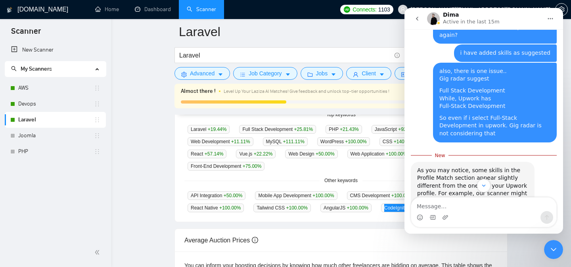
scroll to position [712, 0]
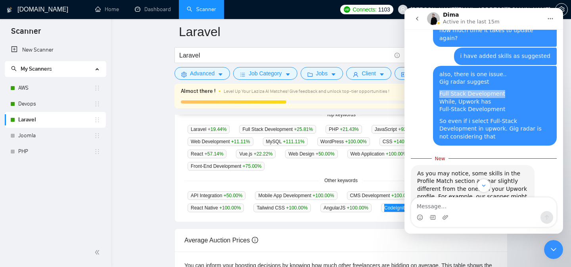
drag, startPoint x: 440, startPoint y: 61, endPoint x: 510, endPoint y: 60, distance: 69.3
click at [510, 90] on div "Full Stack Development While, Upwork has Full-Stack Development" at bounding box center [494, 101] width 111 height 23
copy div "Full Stack Development"
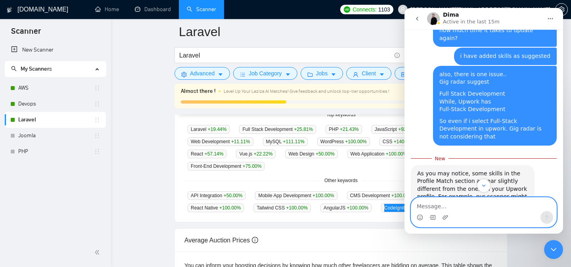
click at [422, 210] on textarea "Message…" at bounding box center [483, 203] width 145 height 13
paste textarea "Full Stack Development"
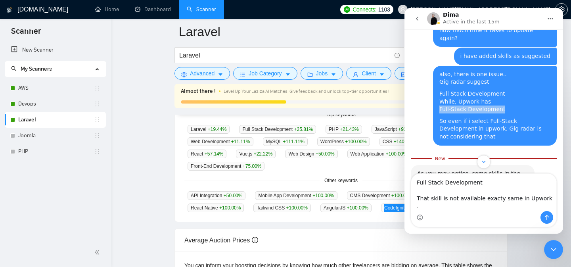
drag, startPoint x: 439, startPoint y: 78, endPoint x: 521, endPoint y: 79, distance: 81.6
click at [521, 90] on div "Full Stack Development While, Upwork has Full-Stack Development" at bounding box center [494, 101] width 111 height 23
copy div "Full-Stack Development"
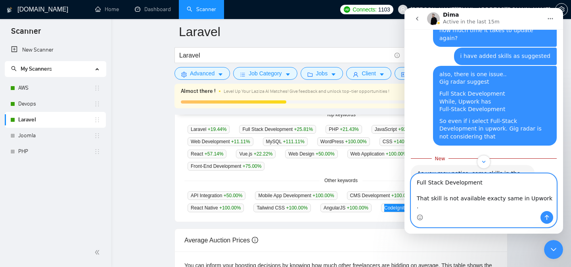
click at [433, 209] on textarea "Full Stack Development That skill is not available exacty same in Upwork ." at bounding box center [483, 192] width 145 height 37
paste textarea "Full-Stack Development"
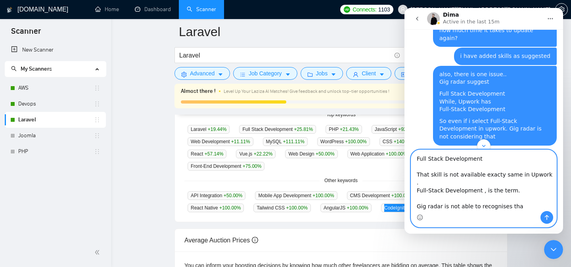
type textarea "Full Stack Development That skill is not available exacty same in Upwork . Full…"
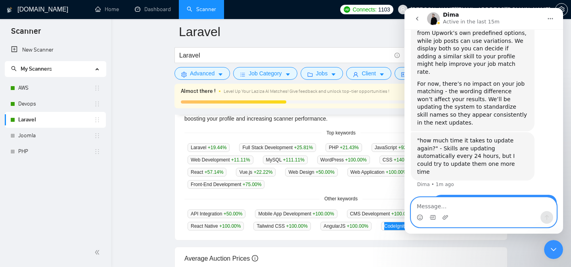
scroll to position [194, 0]
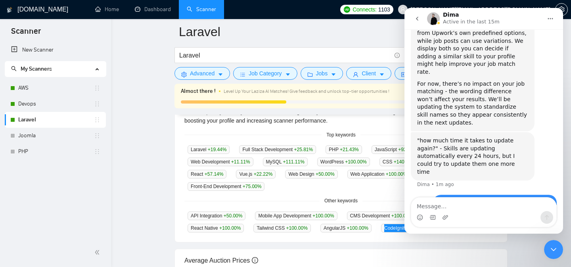
click at [548, 248] on div "Close Intercom Messenger" at bounding box center [553, 249] width 19 height 19
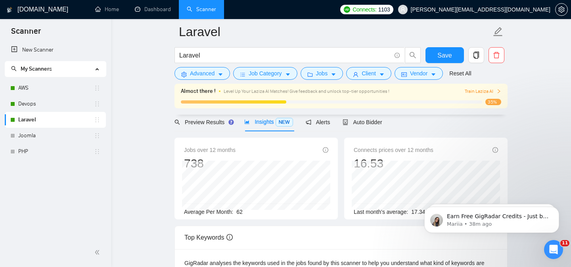
scroll to position [61, 0]
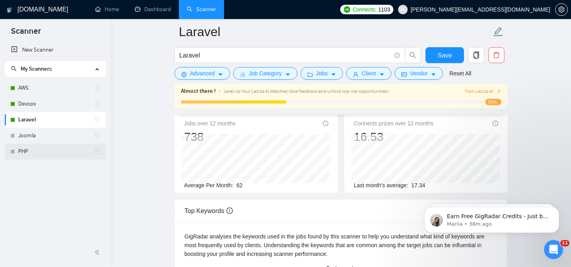
click at [35, 150] on link "PHP" at bounding box center [56, 151] width 76 height 16
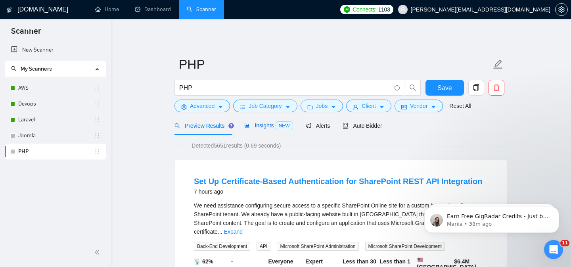
click at [265, 127] on span "Insights NEW" at bounding box center [268, 125] width 48 height 6
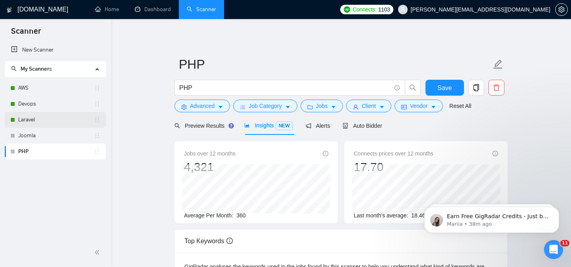
click at [39, 115] on link "Laravel" at bounding box center [56, 120] width 76 height 16
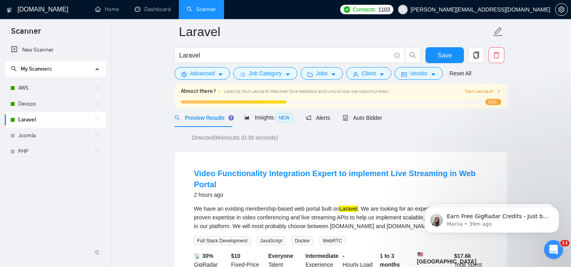
scroll to position [31, 0]
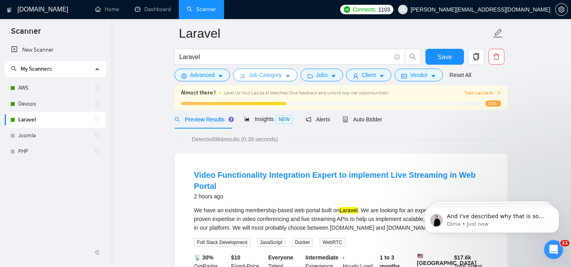
click at [261, 74] on span "Job Category" at bounding box center [264, 75] width 33 height 9
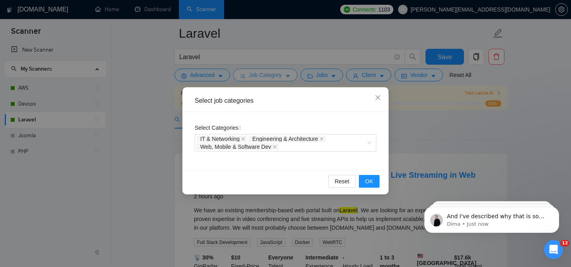
scroll to position [960, 0]
click at [375, 97] on icon "close" at bounding box center [377, 97] width 6 height 6
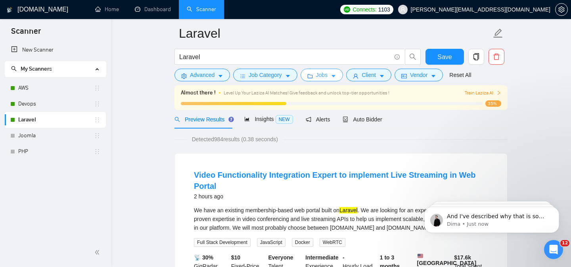
click at [315, 76] on button "Jobs" at bounding box center [321, 75] width 43 height 13
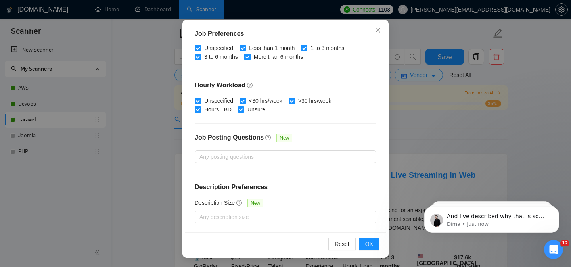
scroll to position [990, 0]
click at [376, 27] on span "Close" at bounding box center [377, 30] width 21 height 21
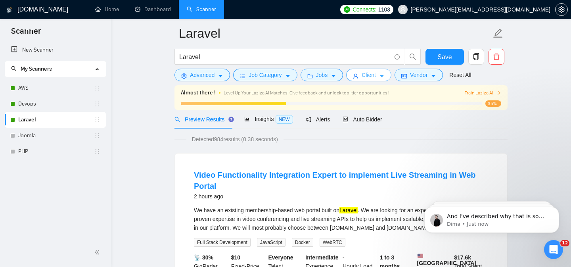
click at [374, 78] on span "Client" at bounding box center [368, 75] width 14 height 9
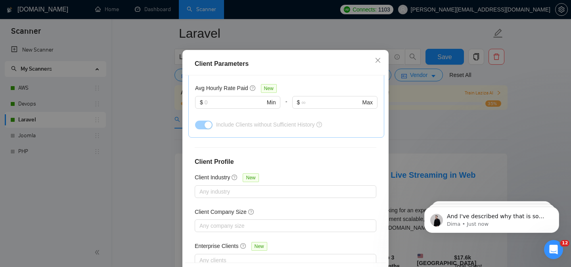
scroll to position [0, 0]
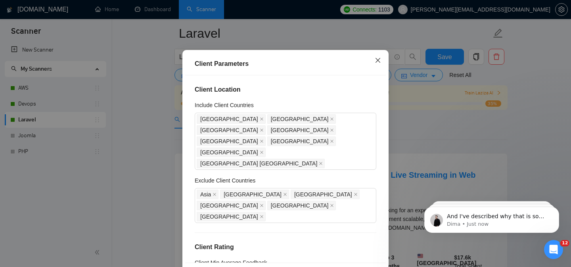
click at [380, 63] on icon "close" at bounding box center [377, 60] width 6 height 6
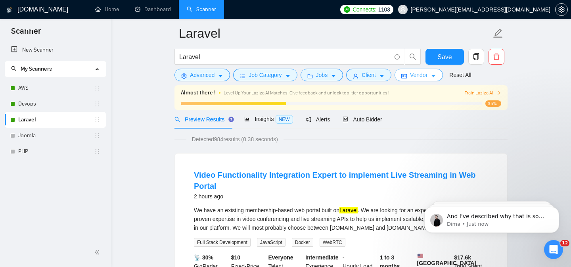
click at [427, 78] on span "Vendor" at bounding box center [418, 75] width 17 height 9
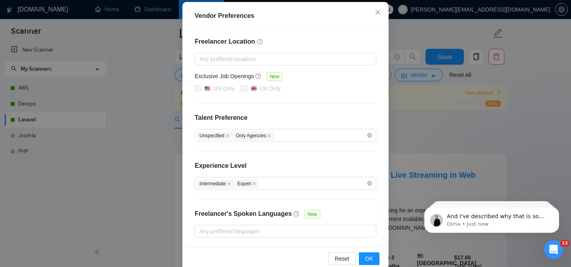
scroll to position [84, 0]
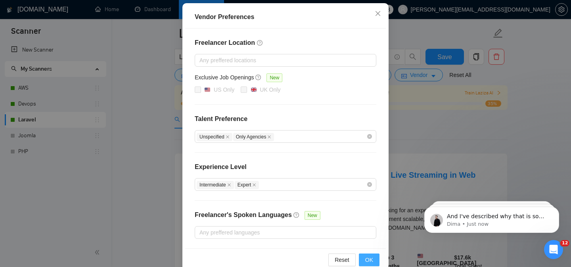
click at [368, 261] on span "OK" at bounding box center [369, 259] width 8 height 9
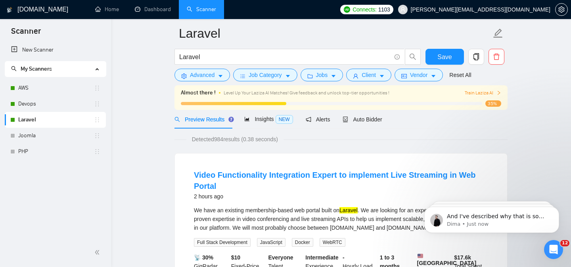
scroll to position [60, 0]
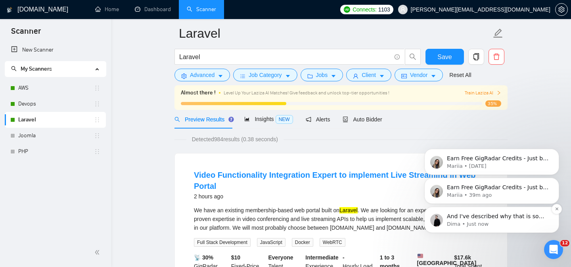
click at [496, 220] on div "And I've described why that is so and how it will be resolved soon 🙌" at bounding box center [497, 216] width 105 height 10
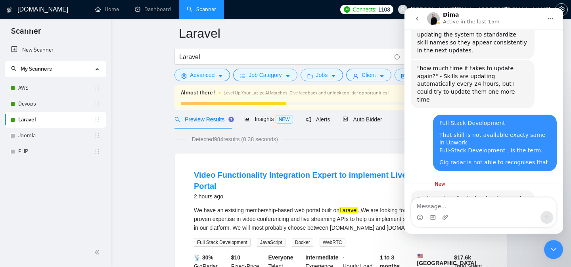
scroll to position [1003, 0]
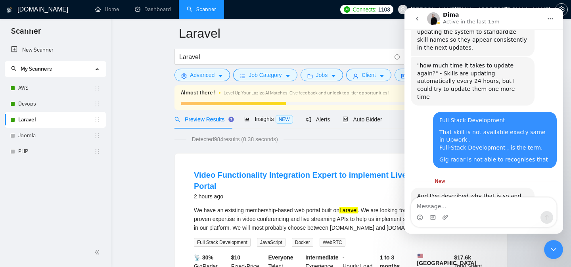
click at [441, 209] on textarea "Message…" at bounding box center [483, 203] width 145 height 13
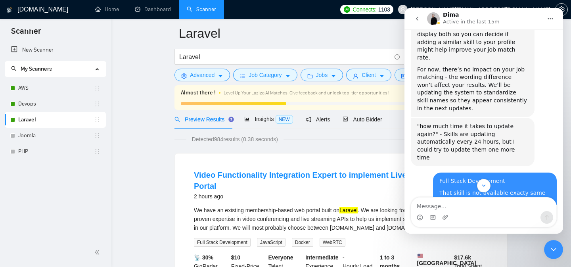
scroll to position [973, 0]
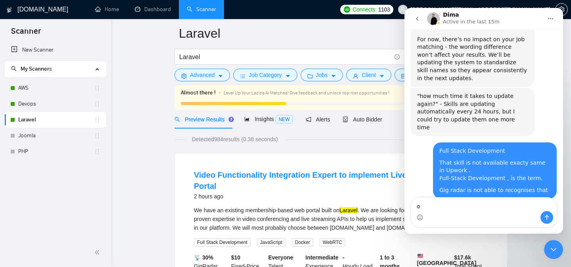
type textarea "ok"
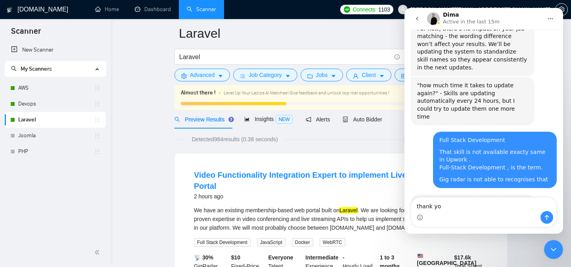
type textarea "thank you"
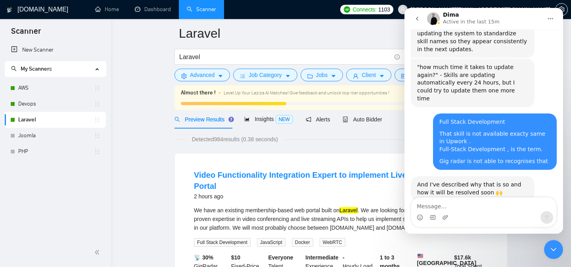
click at [552, 251] on icon "Close Intercom Messenger" at bounding box center [553, 249] width 10 height 10
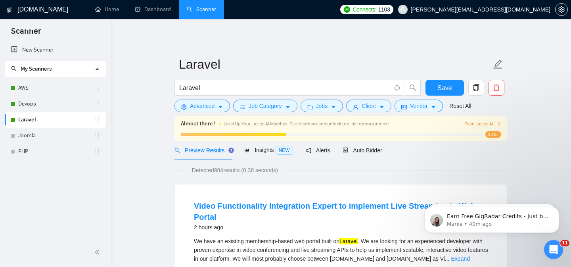
scroll to position [1032, 0]
click at [201, 106] on span "Advanced" at bounding box center [202, 105] width 25 height 9
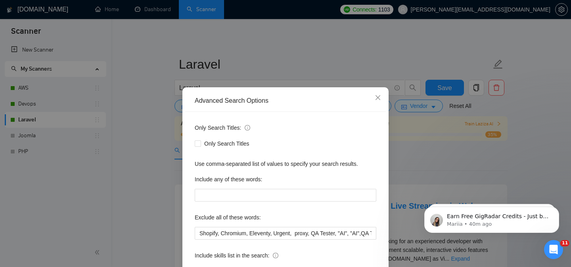
scroll to position [63, 0]
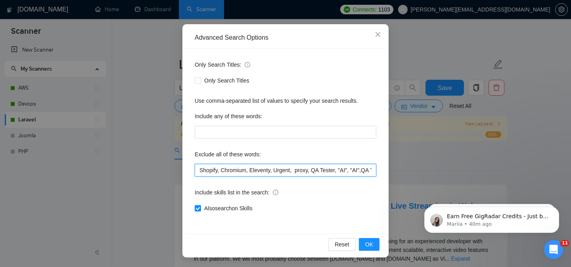
click at [249, 171] on input "Shopify, Chromium, Eleventy, Urgent, proxy, QA Tester, "AI", "AI",QA Tester , G…" at bounding box center [285, 170] width 181 height 13
click at [243, 170] on input "Shopify, Chromium, Eleventy, Urgent, proxy, QA Tester, "AI", "AI",QA Tester , G…" at bounding box center [285, 170] width 181 height 13
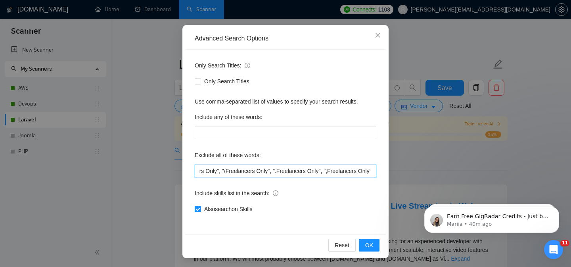
scroll to position [62, 0]
type input "Shopify, Chromium, Eleventy, Urgent, proxy, QA Tester, "AI",QA Tester , GCP, Go…"
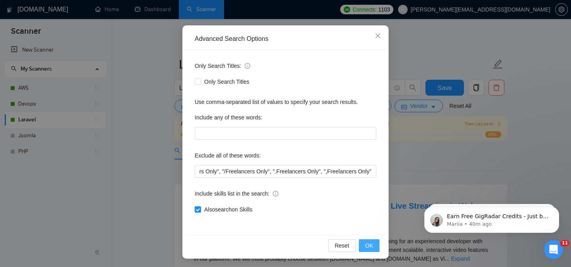
scroll to position [0, 0]
click at [370, 244] on span "OK" at bounding box center [369, 245] width 8 height 9
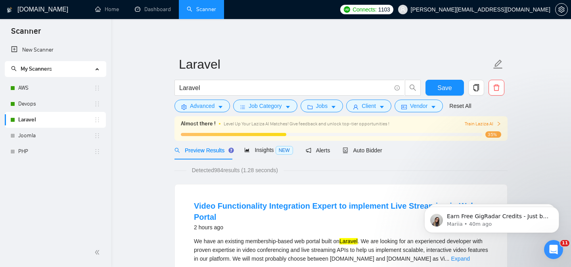
scroll to position [23, 0]
click at [442, 89] on span "Save" at bounding box center [444, 88] width 14 height 10
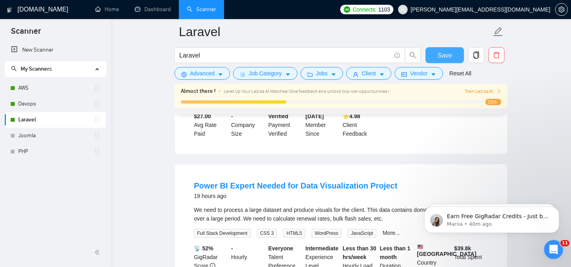
scroll to position [331, 0]
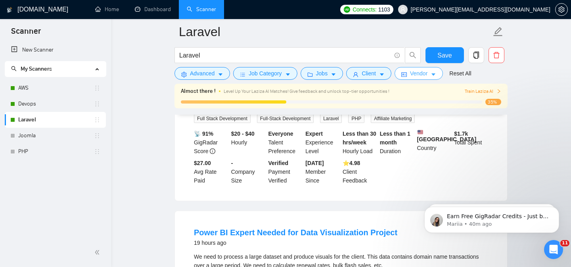
click at [434, 76] on icon "caret-down" at bounding box center [433, 75] width 6 height 6
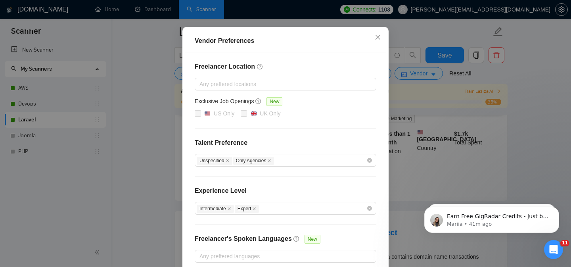
click at [435, 175] on div "Vendor Preferences Freelancer Location Any preffered locations Exclusive Job Op…" at bounding box center [285, 133] width 571 height 267
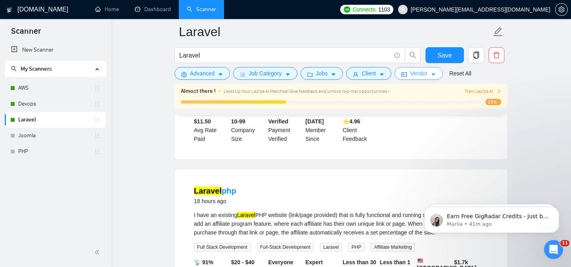
scroll to position [0, 0]
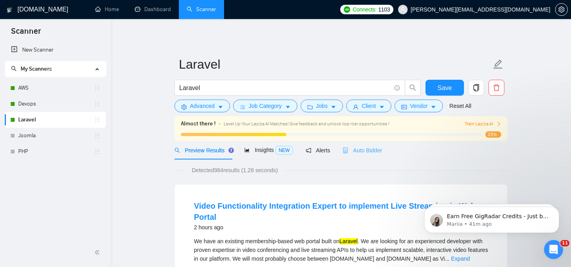
click at [363, 156] on div "Auto Bidder" at bounding box center [361, 150] width 39 height 19
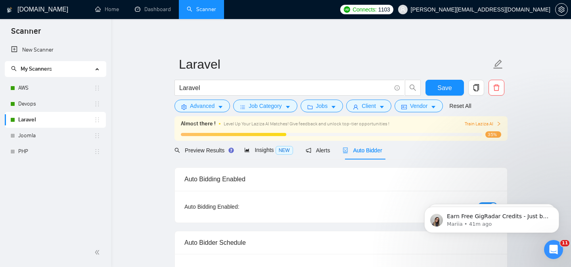
checkbox input "true"
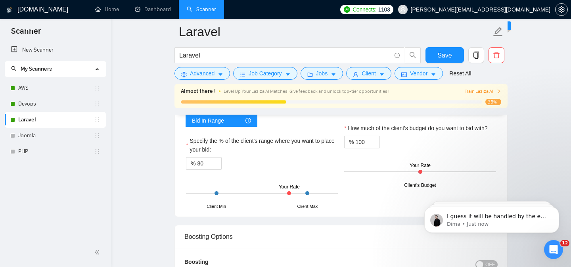
scroll to position [1293, 0]
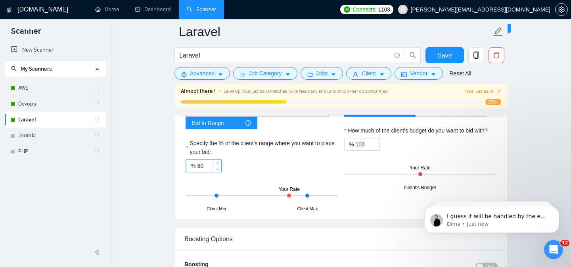
drag, startPoint x: 204, startPoint y: 179, endPoint x: 183, endPoint y: 179, distance: 21.0
click at [183, 179] on div "Hourly Rate Hourly Rate Bid Strategy How much do you want to bid for the hourly…" at bounding box center [262, 131] width 158 height 156
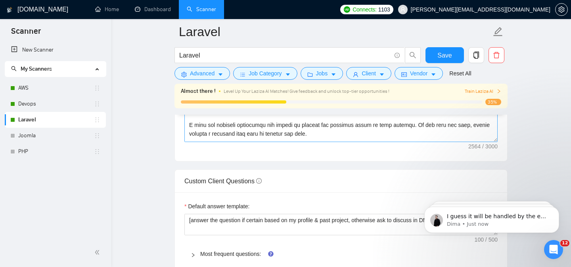
scroll to position [90, 0]
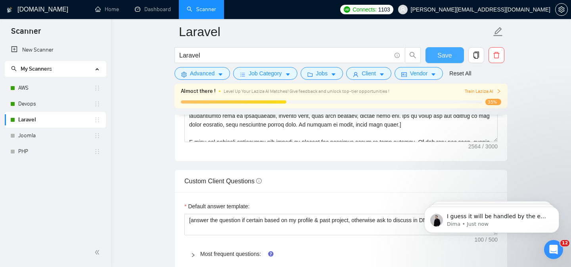
type input "90"
click at [443, 59] on span "Save" at bounding box center [444, 55] width 14 height 10
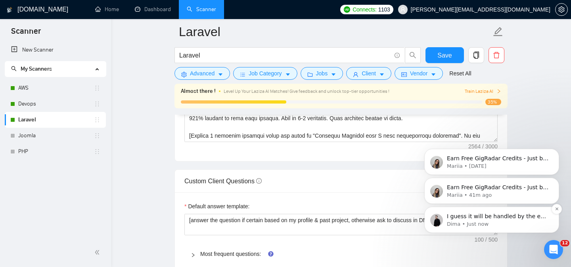
click at [506, 220] on p "Dima • Just now" at bounding box center [498, 223] width 102 height 7
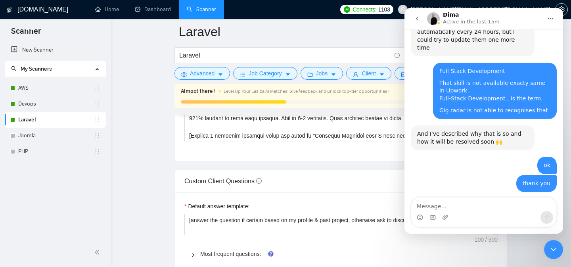
scroll to position [1054, 0]
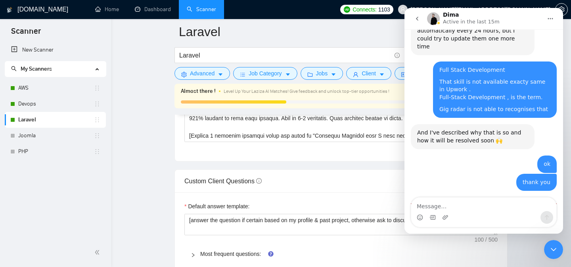
click at [459, 207] on textarea "Message…" at bounding box center [483, 203] width 145 height 13
type textarea "Cool"
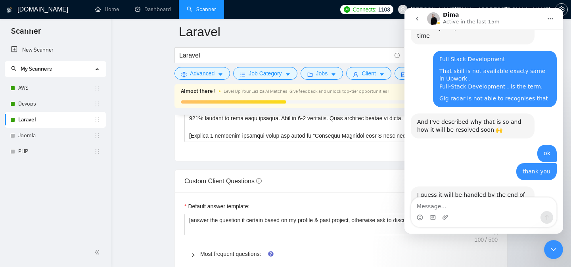
click at [554, 247] on icon "Close Intercom Messenger" at bounding box center [553, 249] width 10 height 10
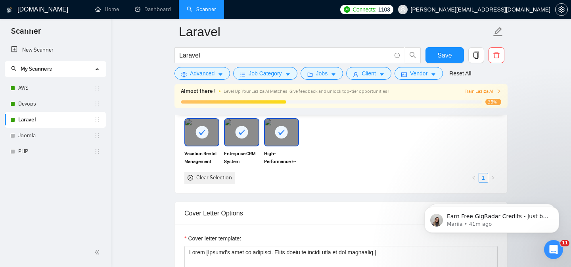
scroll to position [669, 0]
